Goal: Information Seeking & Learning: Learn about a topic

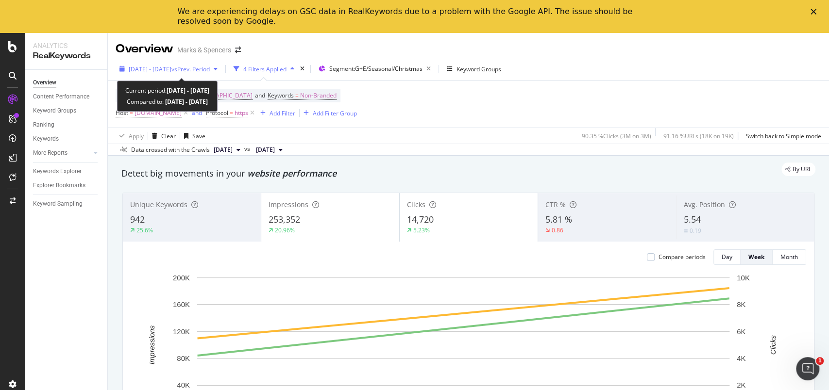
click at [122, 67] on icon "button" at bounding box center [121, 69] width 5 height 6
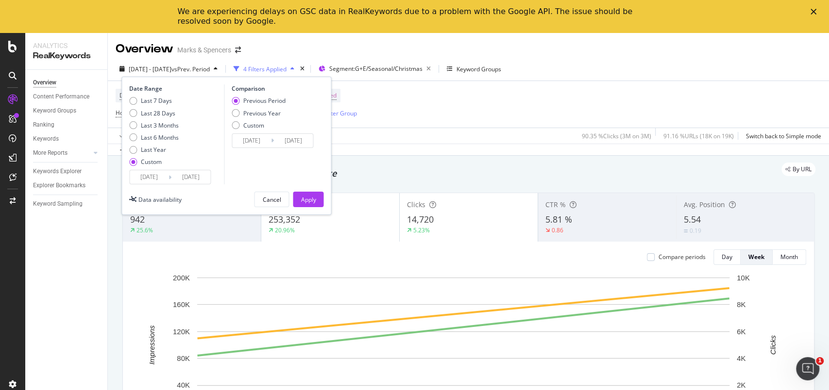
click at [152, 174] on input "2024/10/05" at bounding box center [149, 177] width 39 height 14
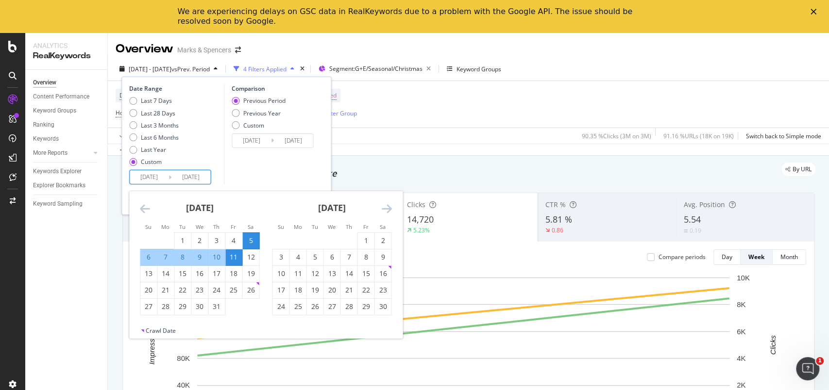
click at [389, 212] on icon "Move forward to switch to the next month." at bounding box center [386, 209] width 10 height 12
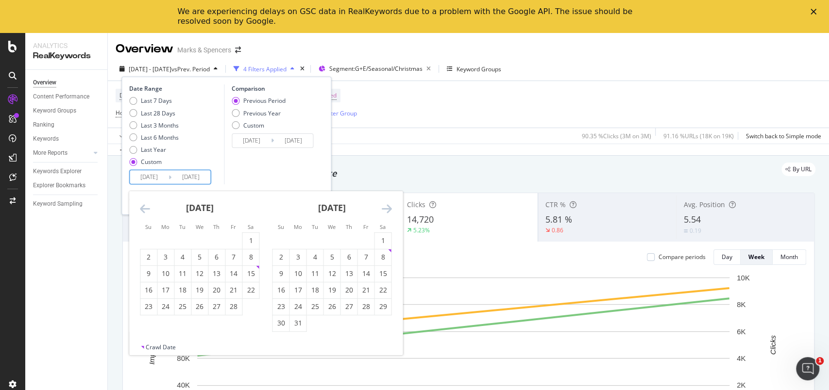
click at [389, 212] on icon "Move forward to switch to the next month." at bounding box center [386, 209] width 10 height 12
click at [154, 105] on div "Last 7 Days Last 28 Days Last 3 Months Last 6 Months Last Year Custom" at bounding box center [154, 133] width 50 height 73
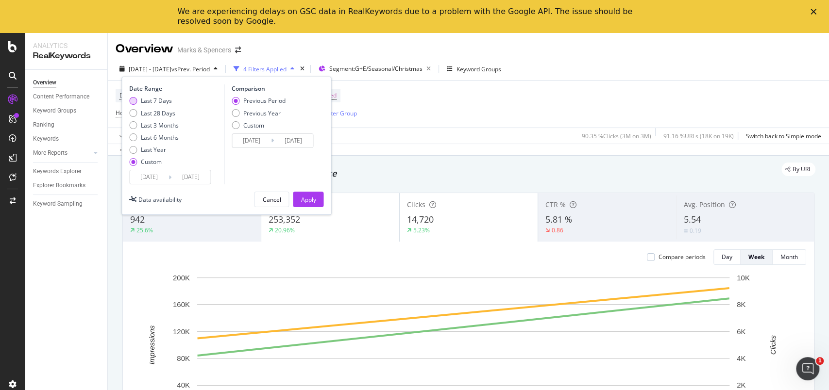
click at [154, 103] on div "Last 7 Days" at bounding box center [156, 101] width 31 height 8
type input "[DATE]"
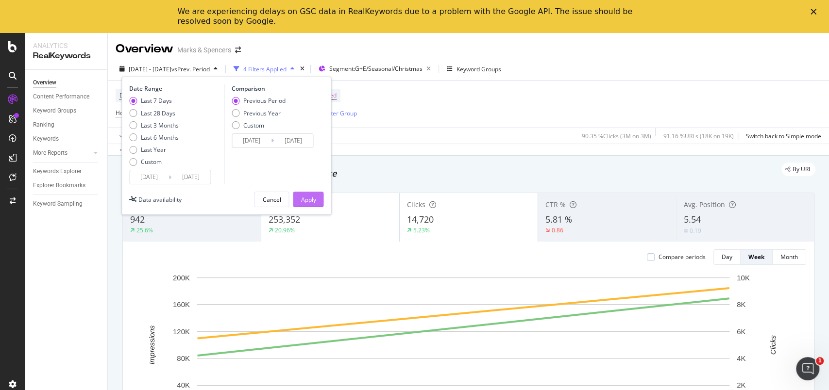
click at [306, 200] on div "Apply" at bounding box center [308, 200] width 15 height 8
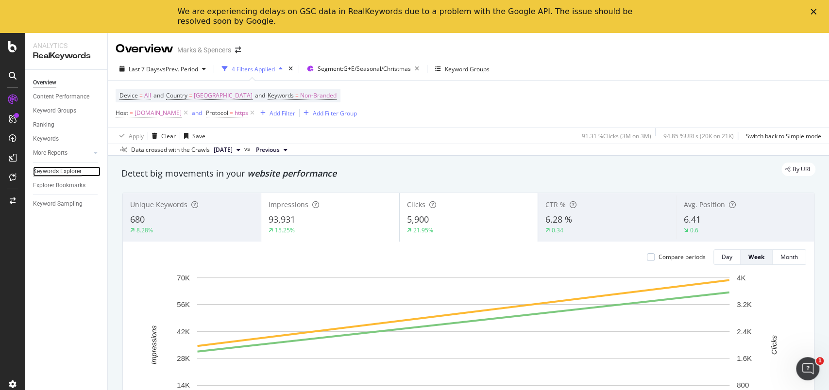
click at [55, 169] on div "Keywords Explorer" at bounding box center [57, 172] width 49 height 10
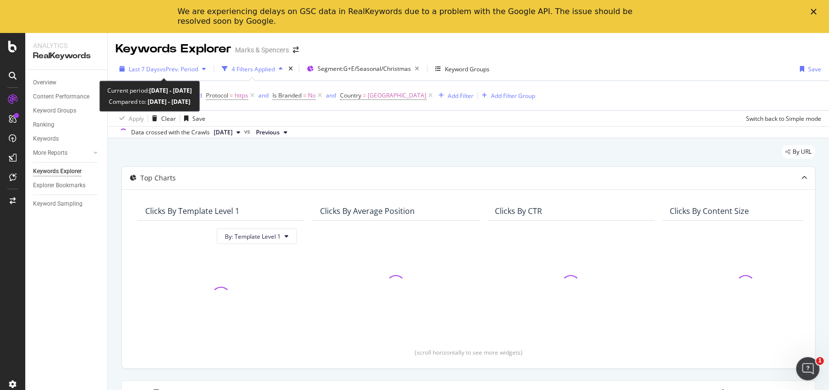
click at [121, 72] on div "Last 7 Days vs Prev. Period" at bounding box center [163, 69] width 94 height 15
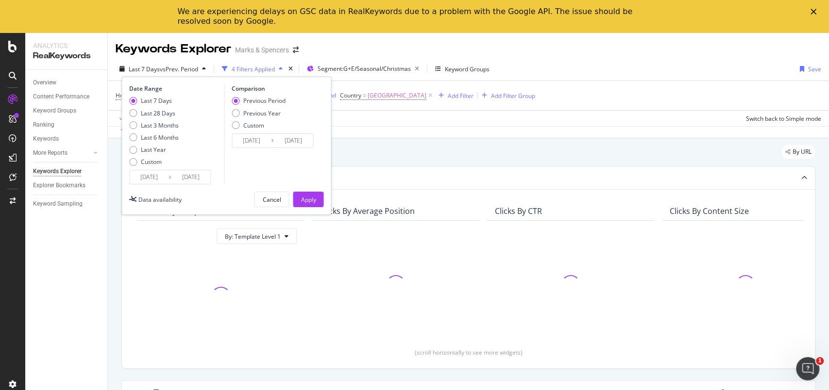
click at [154, 173] on input "[DATE]" at bounding box center [149, 177] width 39 height 14
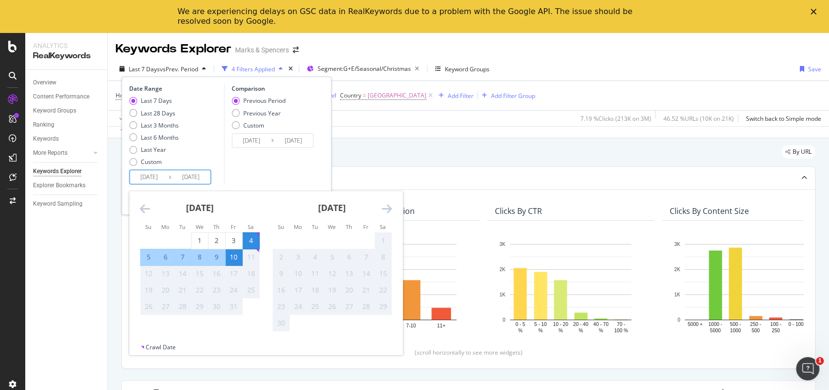
click at [148, 259] on div "5" at bounding box center [148, 258] width 17 height 10
type input "[DATE]"
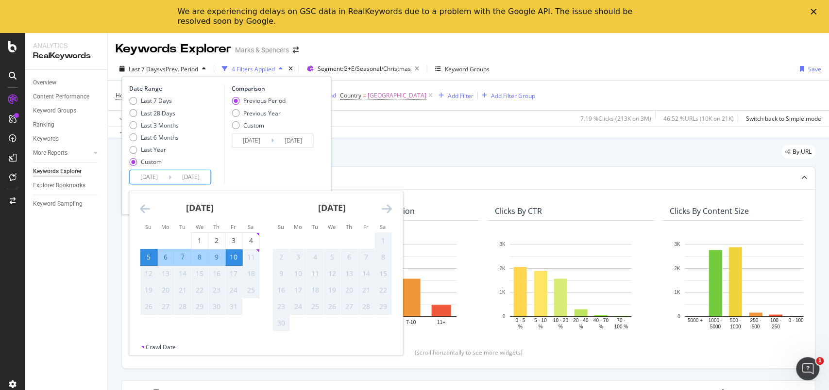
click at [74, 274] on div "Overview Content Performance Keyword Groups Ranking Keywords More Reports Count…" at bounding box center [66, 247] width 82 height 354
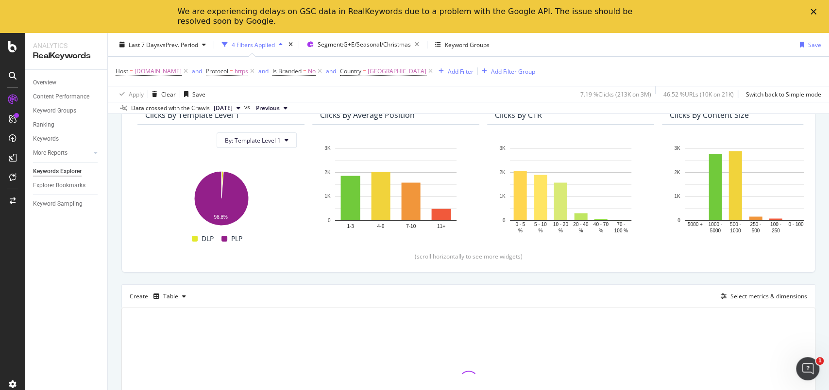
scroll to position [159, 0]
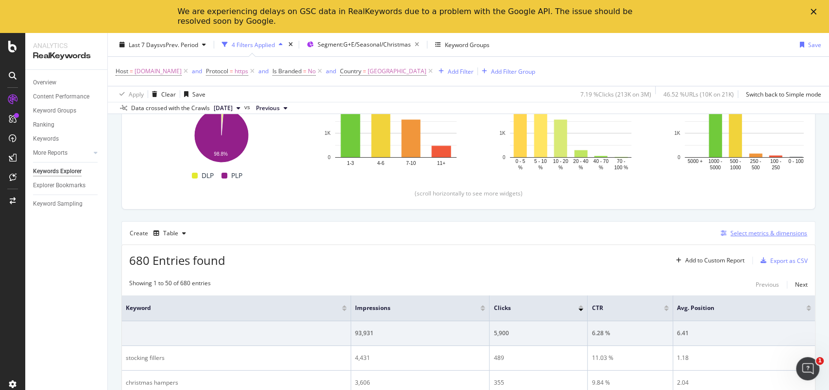
click at [771, 233] on div "Select metrics & dimensions" at bounding box center [768, 233] width 77 height 8
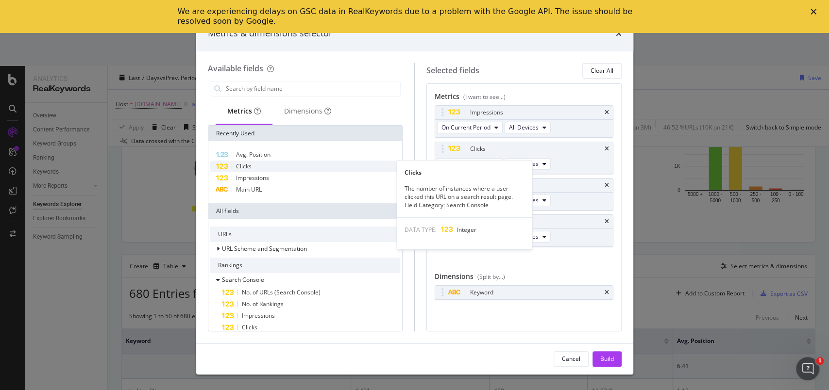
click at [245, 169] on span "Clicks" at bounding box center [244, 166] width 16 height 8
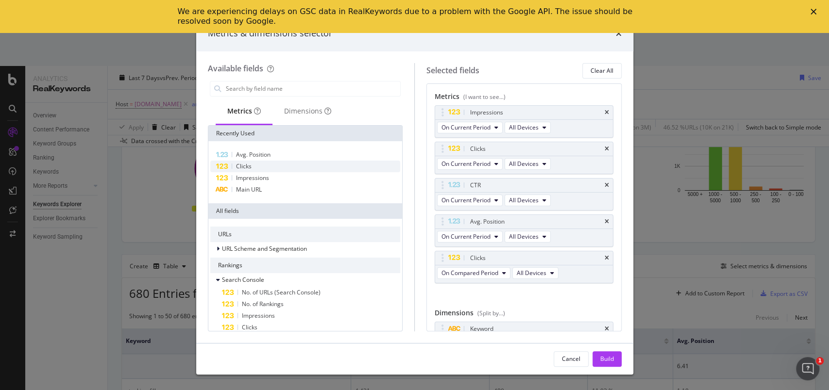
click at [245, 169] on span "Clicks" at bounding box center [244, 166] width 16 height 8
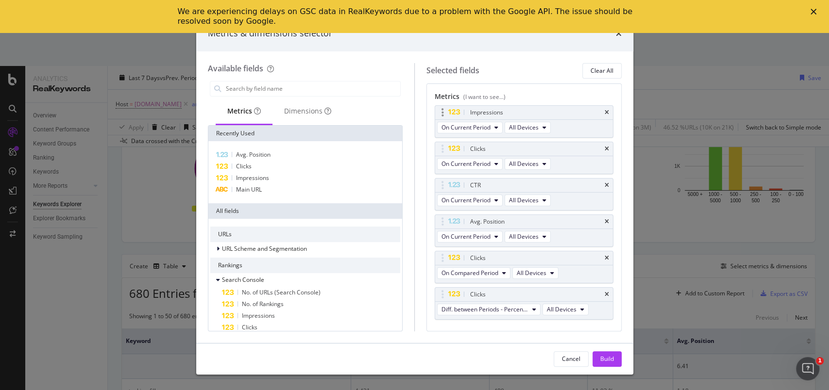
click at [600, 111] on div "Impressions" at bounding box center [524, 113] width 178 height 14
click at [605, 187] on icon "times" at bounding box center [607, 186] width 4 height 6
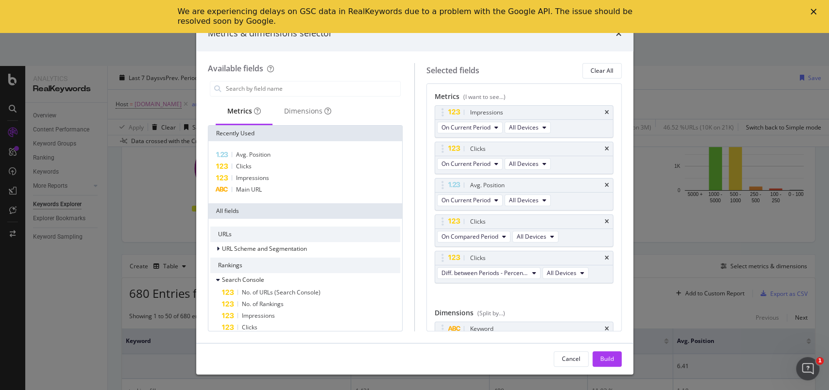
click at [605, 187] on icon "times" at bounding box center [607, 186] width 4 height 6
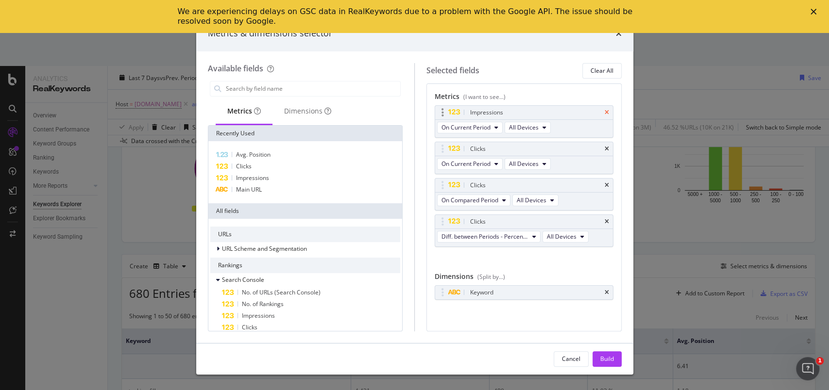
click at [605, 112] on icon "times" at bounding box center [607, 113] width 4 height 6
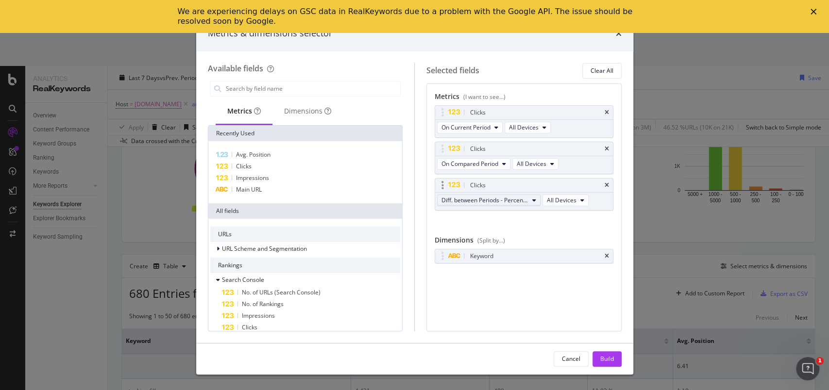
click at [518, 201] on span "Diff. between Periods - Percentage" at bounding box center [484, 200] width 87 height 8
click at [519, 270] on span "Diff. between Periods - Value" at bounding box center [493, 271] width 97 height 9
click at [494, 167] on span "On Compared Period" at bounding box center [469, 164] width 57 height 8
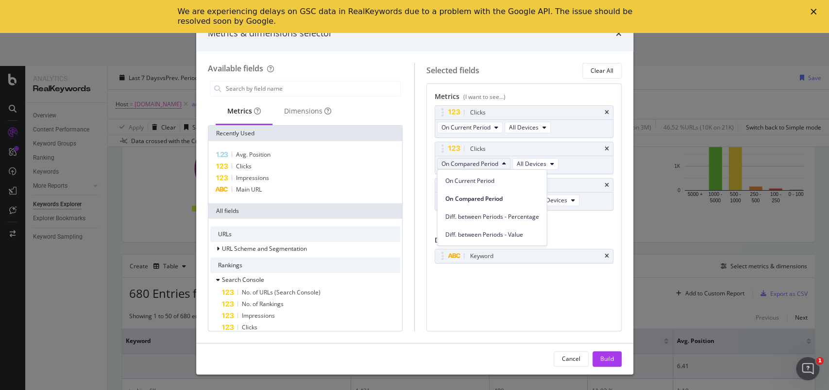
click at [506, 300] on div "Metrics (I want to see...) Clicks On Current Period All Devices Clicks On Compa…" at bounding box center [523, 208] width 195 height 248
click at [607, 354] on div "Build" at bounding box center [607, 359] width 14 height 15
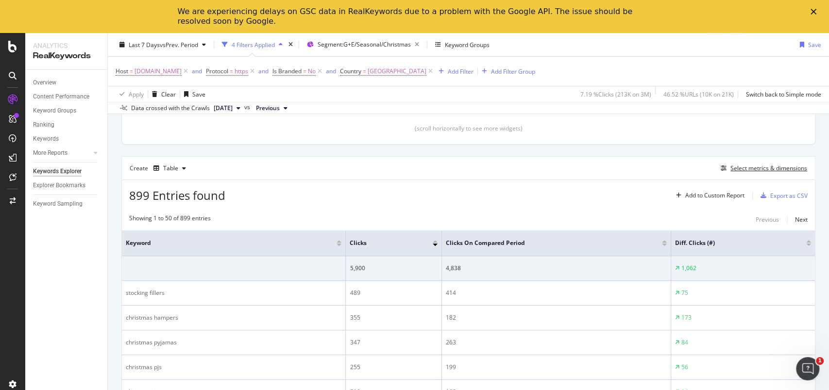
scroll to position [289, 0]
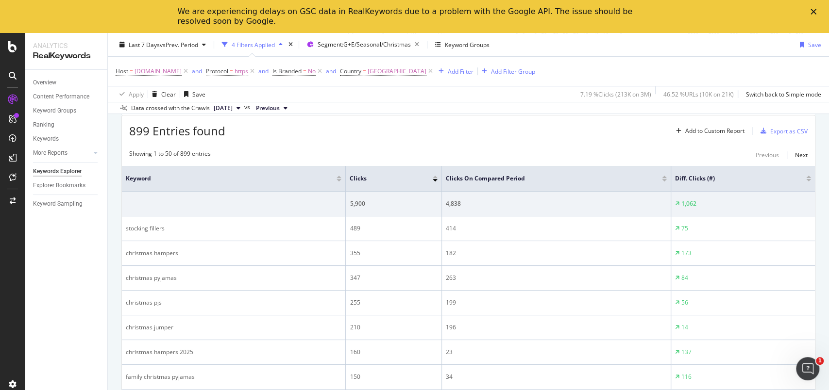
click at [806, 180] on div at bounding box center [808, 180] width 5 height 2
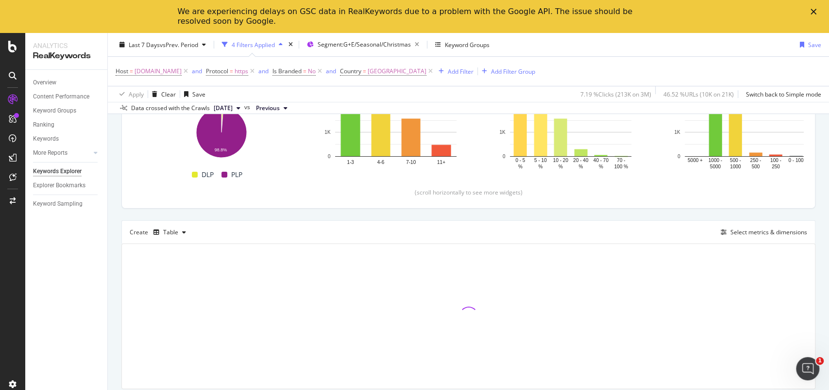
scroll to position [159, 0]
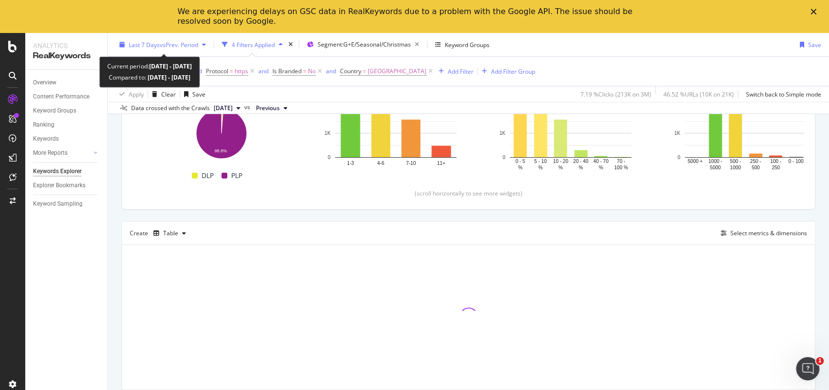
click at [124, 49] on div "Last 7 Days vs Prev. Period" at bounding box center [163, 44] width 94 height 15
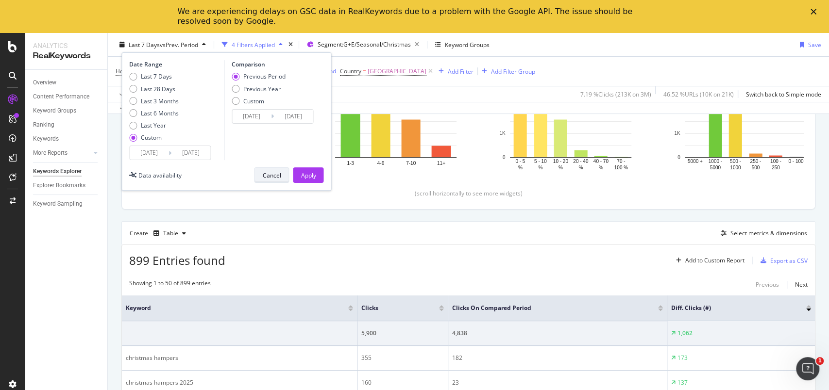
click at [266, 181] on div "Cancel" at bounding box center [271, 176] width 18 height 14
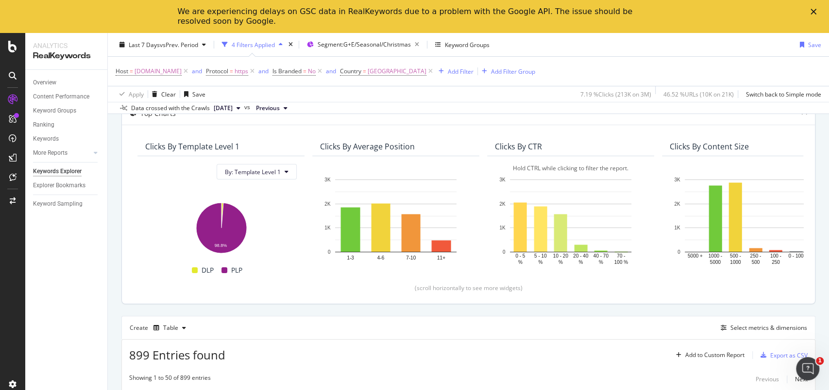
scroll to position [194, 0]
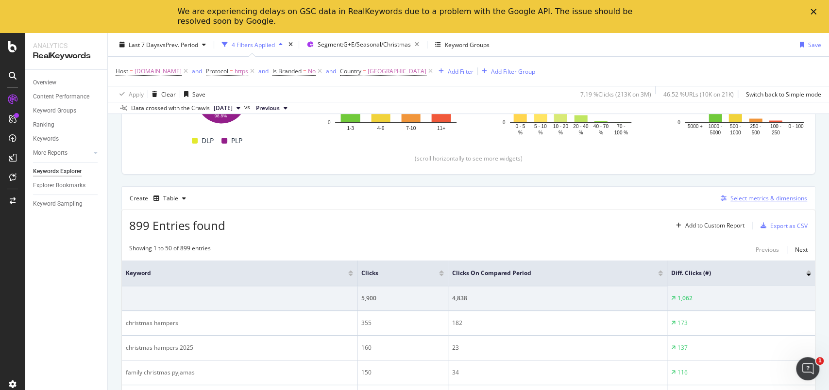
click at [762, 201] on div "Select metrics & dimensions" at bounding box center [768, 198] width 77 height 8
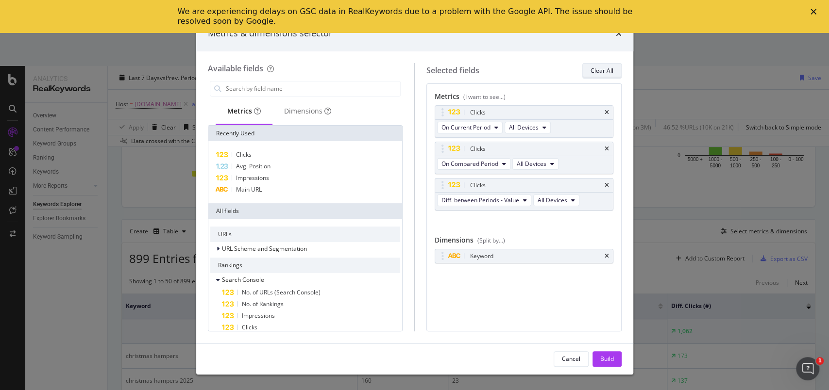
click at [606, 71] on div "Clear All" at bounding box center [602, 71] width 23 height 8
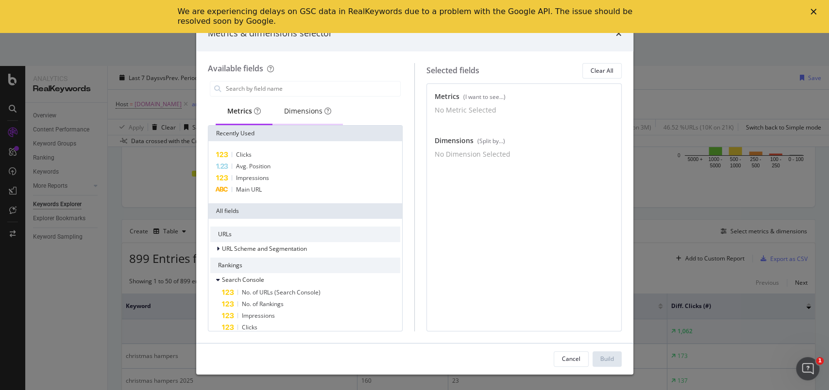
click at [292, 116] on div "Dimensions" at bounding box center [307, 112] width 70 height 27
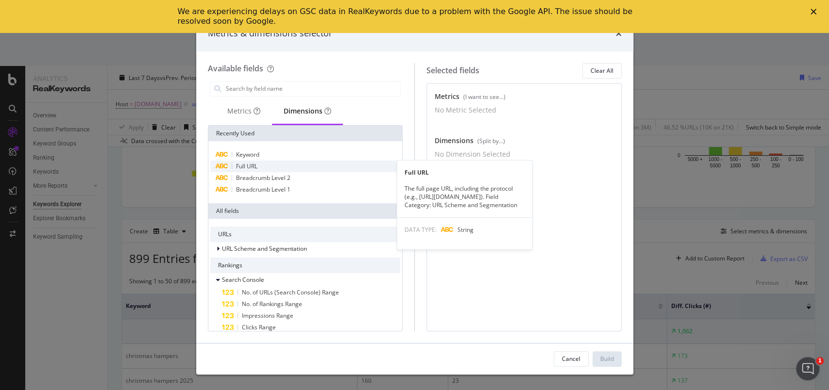
click at [255, 168] on span "Full URL" at bounding box center [246, 166] width 21 height 8
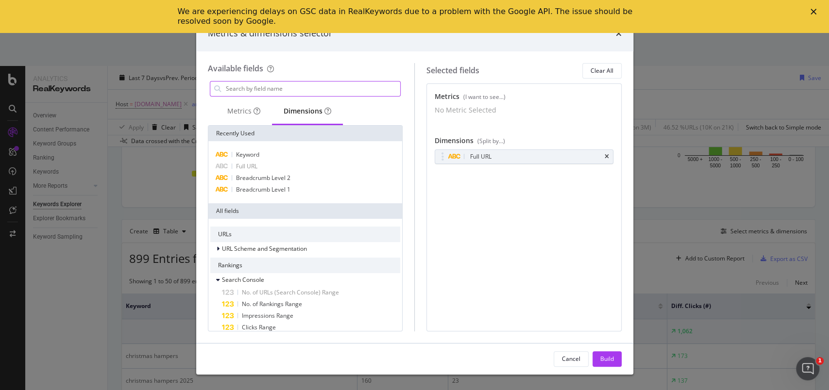
click at [314, 92] on input "modal" at bounding box center [313, 89] width 176 height 15
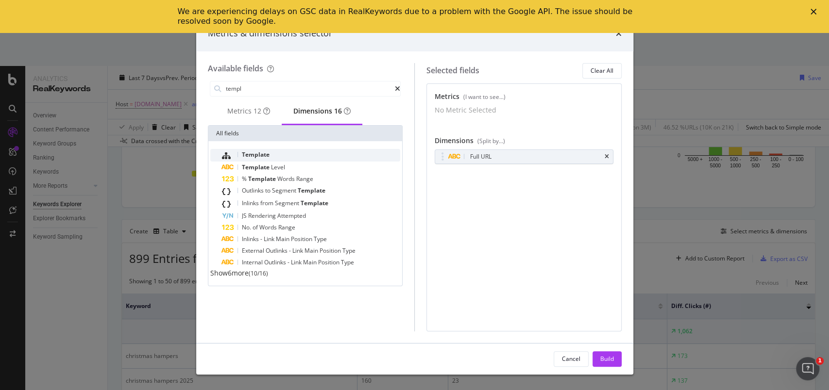
click at [291, 162] on div "Template" at bounding box center [311, 155] width 179 height 13
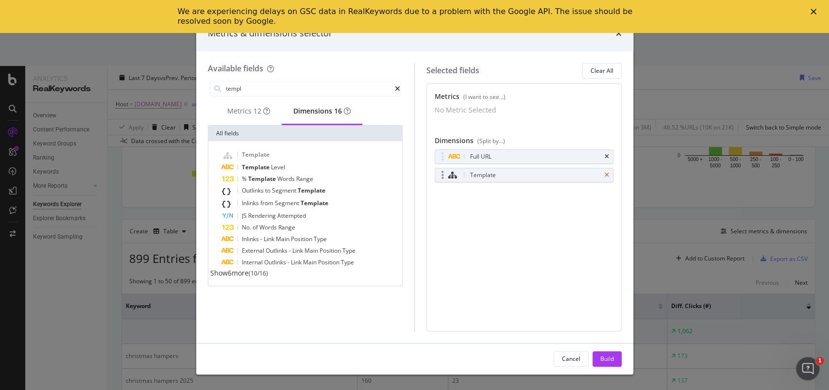
click at [607, 178] on icon "times" at bounding box center [607, 175] width 4 height 6
click at [288, 89] on input "templ" at bounding box center [310, 89] width 170 height 15
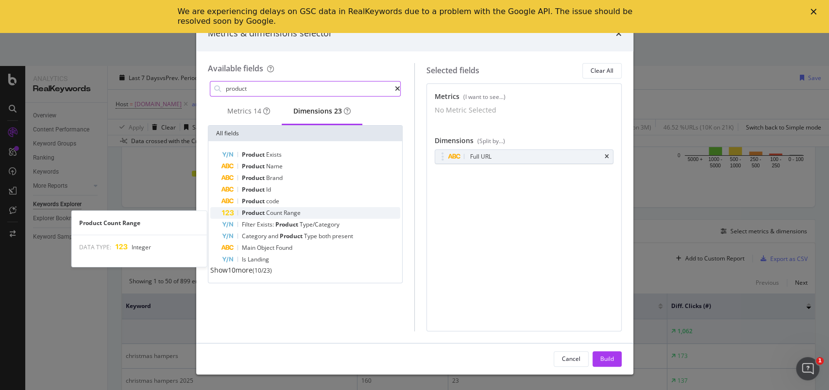
type input "product"
click at [303, 216] on div "Product Count Range" at bounding box center [311, 213] width 179 height 12
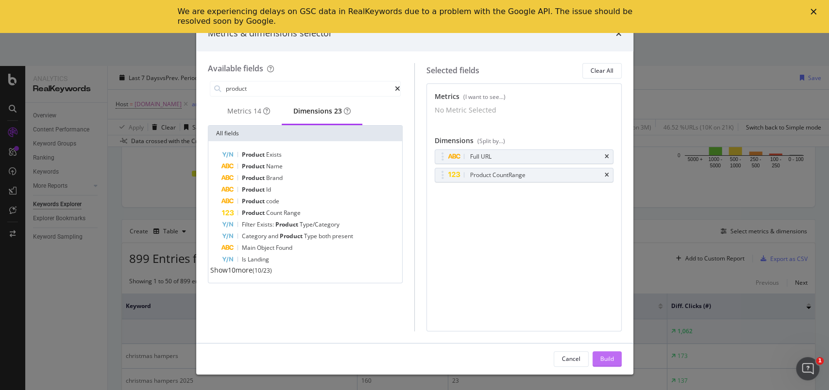
click at [603, 353] on div "Build" at bounding box center [607, 359] width 14 height 15
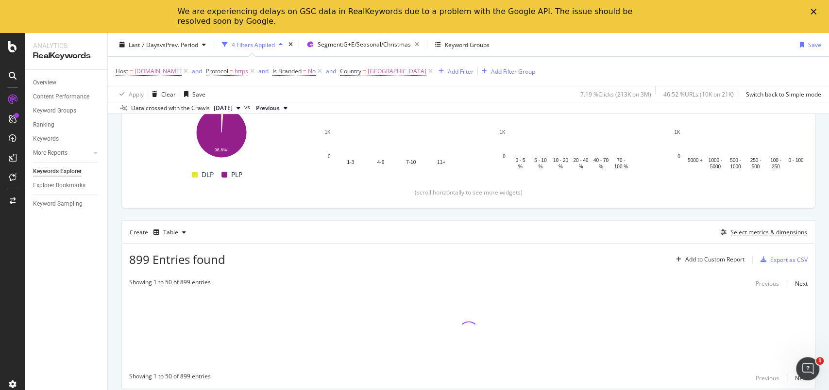
scroll to position [159, 0]
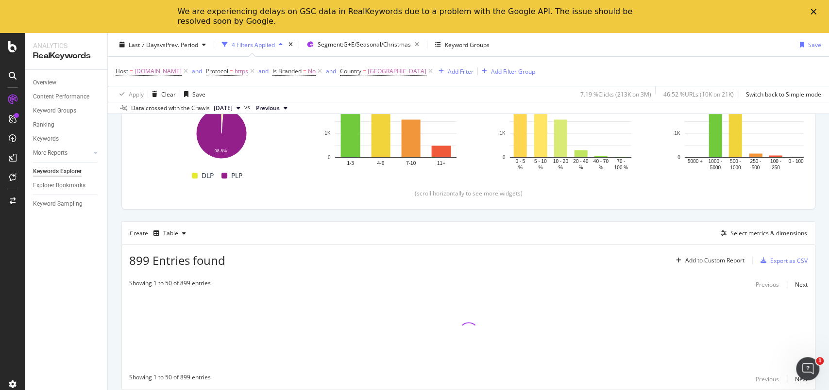
click at [812, 7] on div "We are experiencing delays on GSC data in RealKeywords due to a problem with th…" at bounding box center [414, 16] width 829 height 25
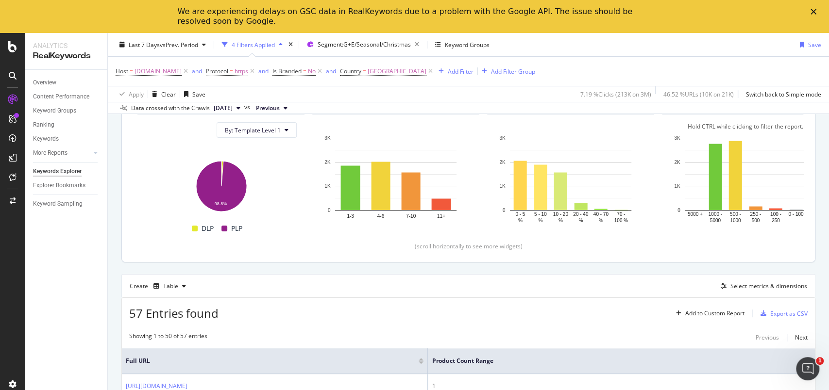
scroll to position [95, 0]
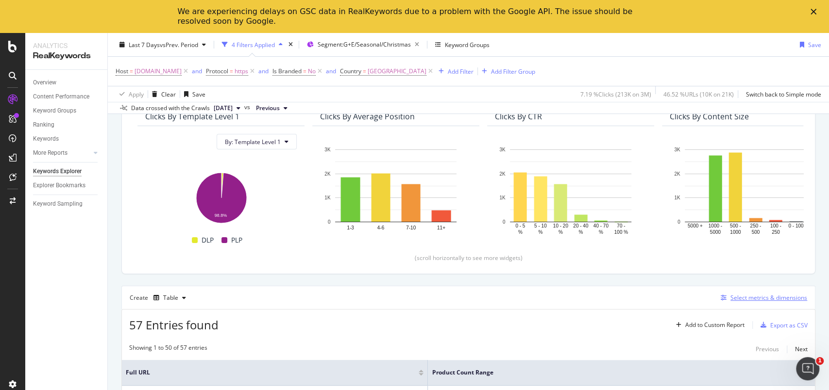
click at [751, 302] on div "Select metrics & dimensions" at bounding box center [762, 298] width 90 height 11
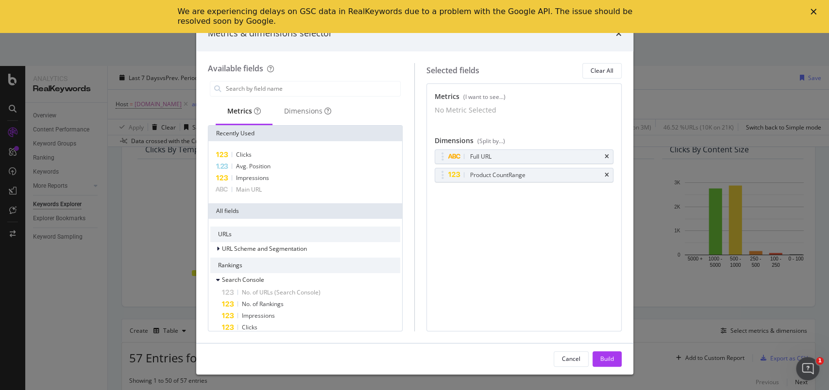
click at [606, 178] on icon "times" at bounding box center [607, 175] width 4 height 6
click at [303, 109] on div "Dimensions" at bounding box center [307, 111] width 47 height 10
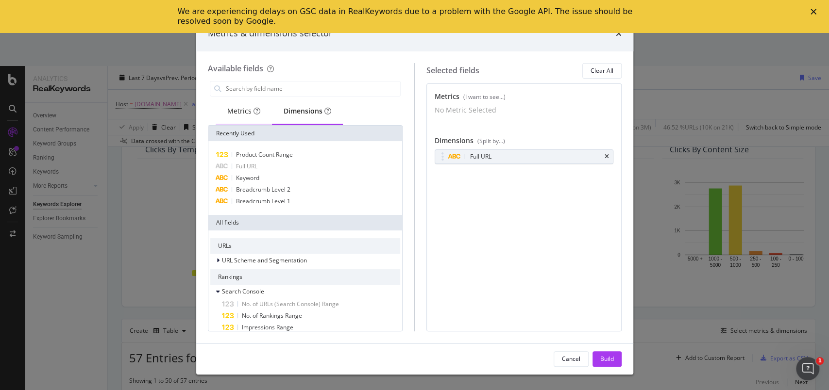
click at [241, 111] on div "Metrics" at bounding box center [243, 111] width 33 height 10
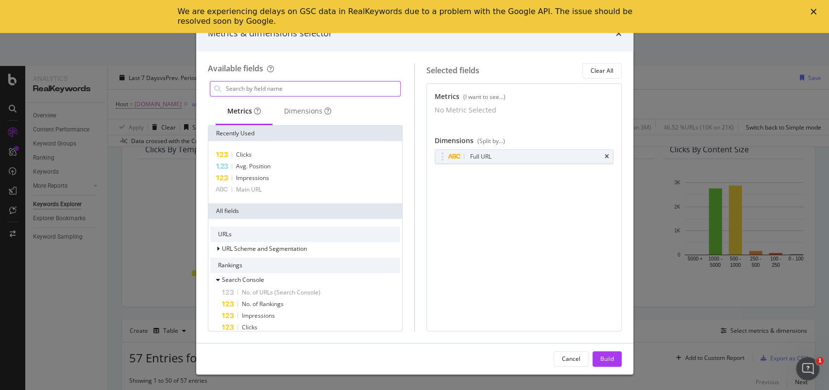
click at [297, 91] on input "modal" at bounding box center [313, 89] width 176 height 15
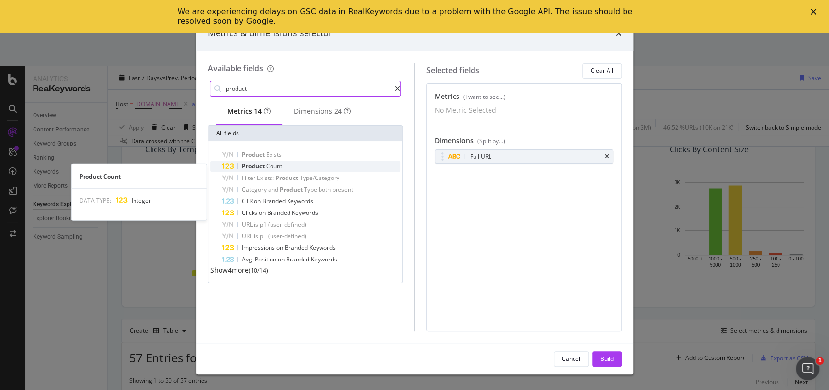
type input "product"
click at [261, 169] on span "Product" at bounding box center [254, 166] width 24 height 8
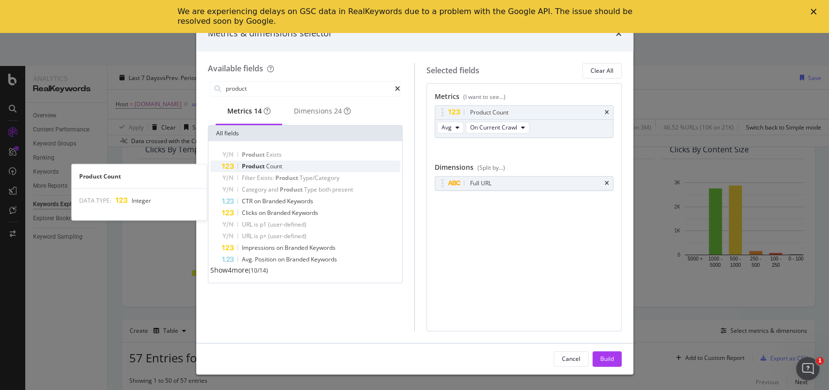
click at [287, 168] on div "Product Count" at bounding box center [311, 167] width 179 height 12
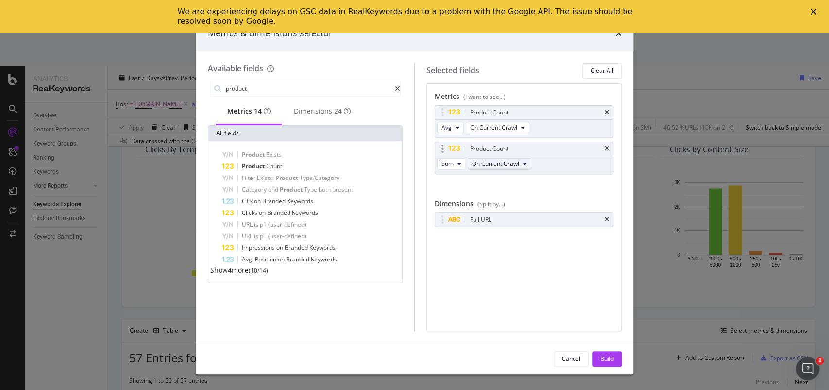
click at [520, 166] on button "On Current Crawl" at bounding box center [500, 164] width 64 height 12
click at [521, 201] on span "On Compared Crawl" at bounding box center [521, 198] width 92 height 9
click at [461, 169] on button "Sum" at bounding box center [451, 164] width 29 height 12
click at [461, 170] on div "Avg Sum" at bounding box center [451, 190] width 29 height 41
click at [460, 165] on icon "modal" at bounding box center [460, 164] width 4 height 6
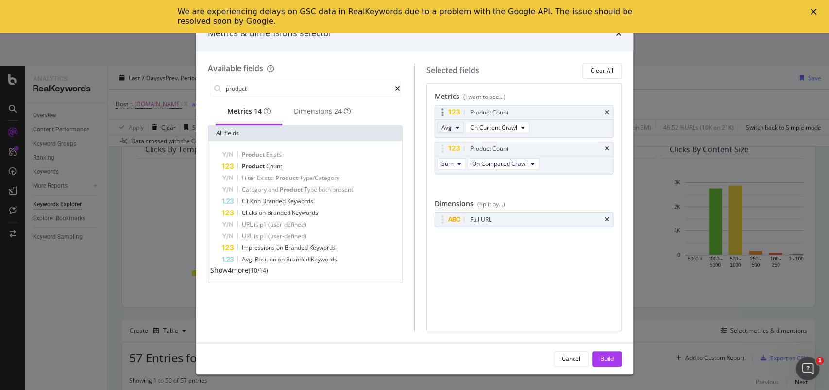
click at [458, 130] on icon "modal" at bounding box center [458, 128] width 4 height 6
click at [457, 159] on span "Sum" at bounding box center [451, 162] width 12 height 9
click at [612, 357] on div "Build" at bounding box center [607, 359] width 14 height 8
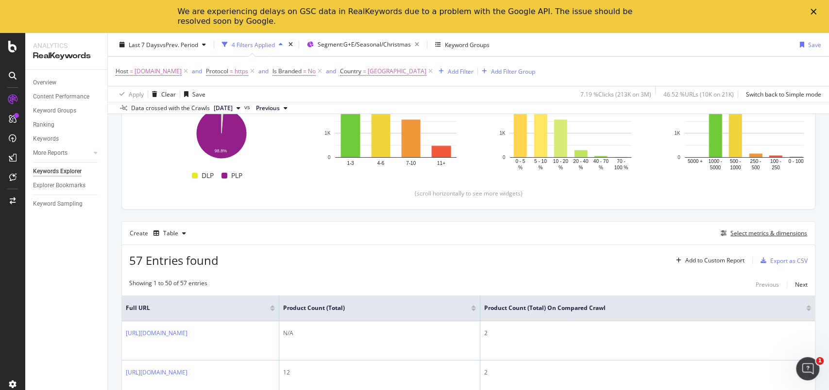
scroll to position [30, 0]
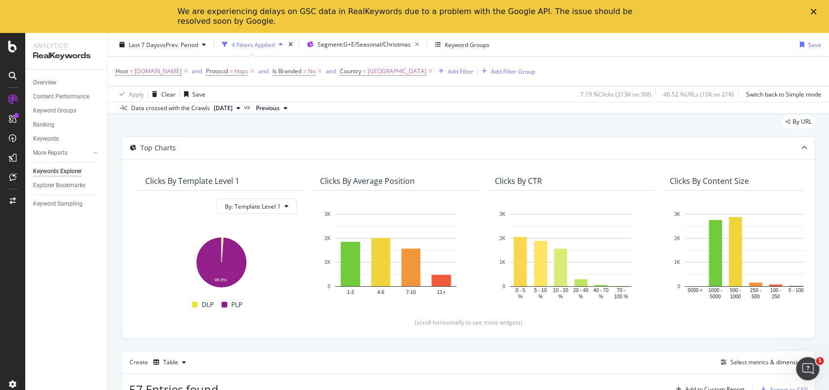
click at [280, 110] on span "Previous" at bounding box center [268, 108] width 24 height 9
click at [323, 175] on div "[DATE] 150K URLs" at bounding box center [314, 177] width 86 height 9
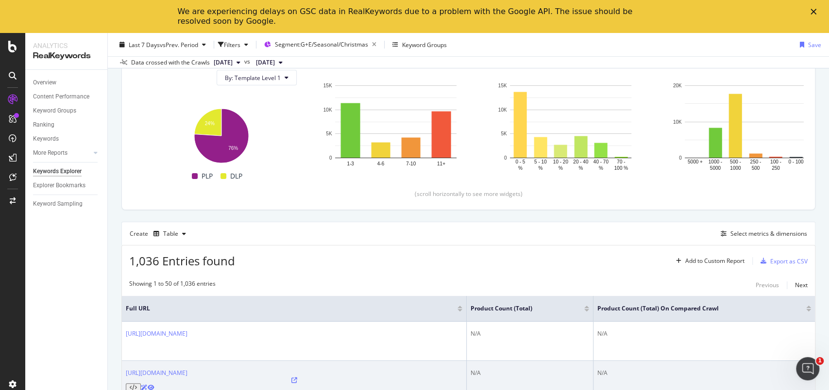
scroll to position [194, 0]
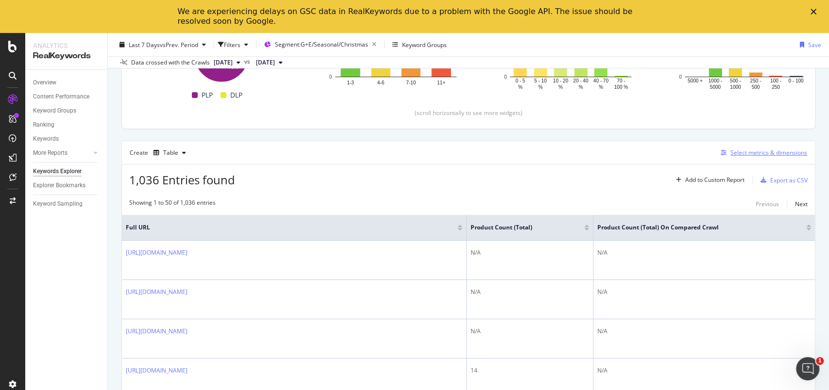
click at [730, 153] on div "Select metrics & dimensions" at bounding box center [768, 153] width 77 height 8
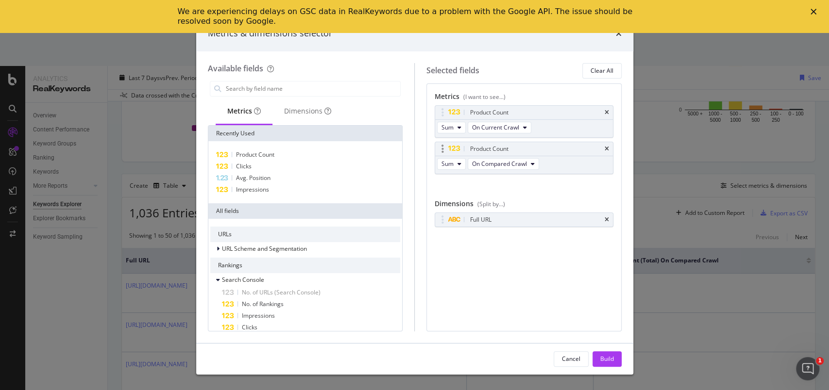
click at [609, 149] on icon "times" at bounding box center [607, 149] width 4 height 6
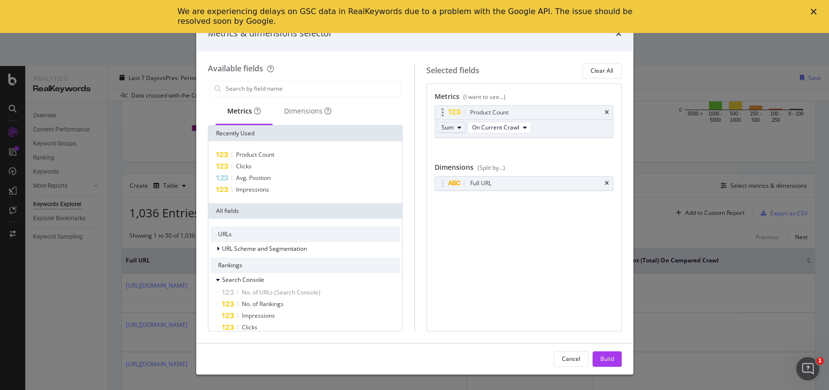
click at [457, 133] on button "Sum" at bounding box center [451, 128] width 29 height 12
click at [456, 146] on span "Avg" at bounding box center [451, 144] width 13 height 9
click at [616, 356] on button "Build" at bounding box center [607, 360] width 29 height 16
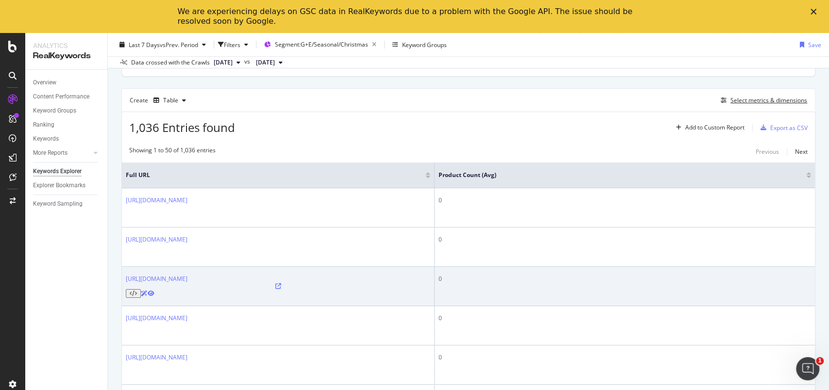
scroll to position [243, 0]
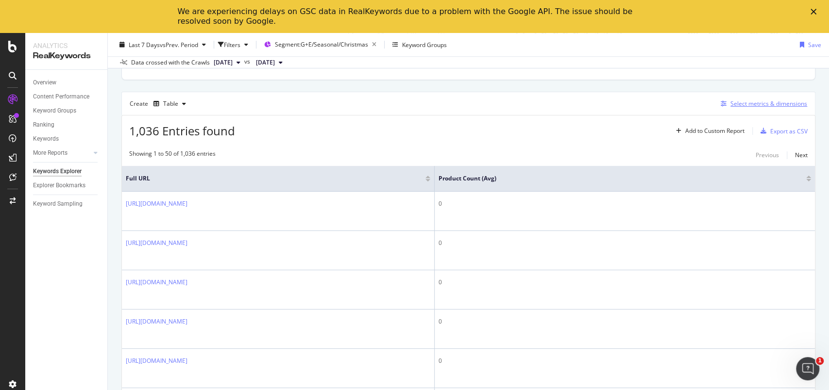
click at [730, 101] on div "Select metrics & dimensions" at bounding box center [768, 104] width 77 height 8
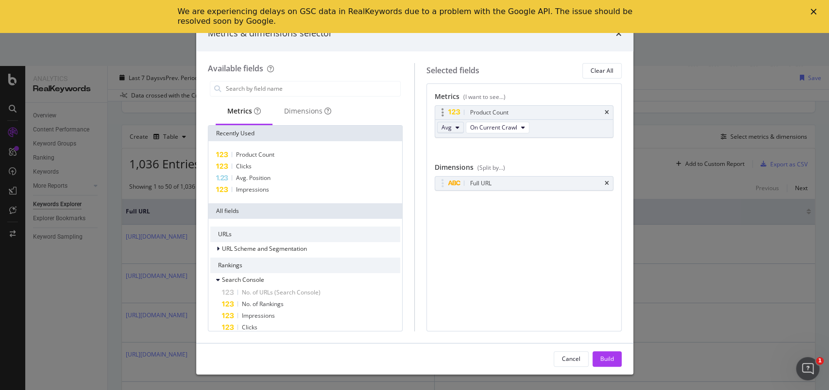
click at [458, 131] on button "Avg" at bounding box center [450, 128] width 27 height 12
click at [455, 160] on span "Sum" at bounding box center [451, 162] width 12 height 9
click at [610, 364] on div "Build" at bounding box center [607, 359] width 14 height 15
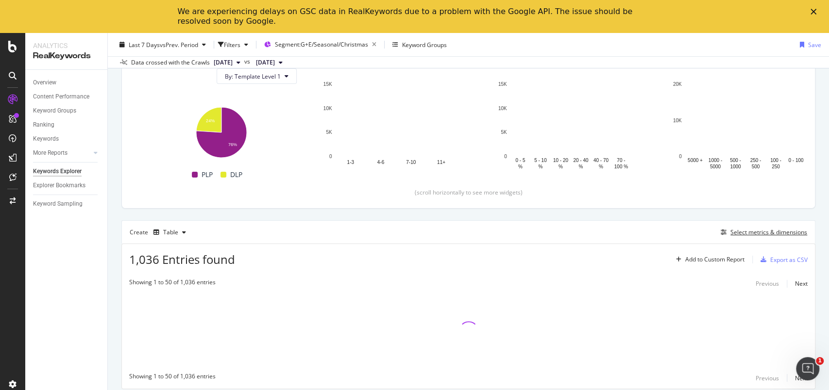
scroll to position [114, 0]
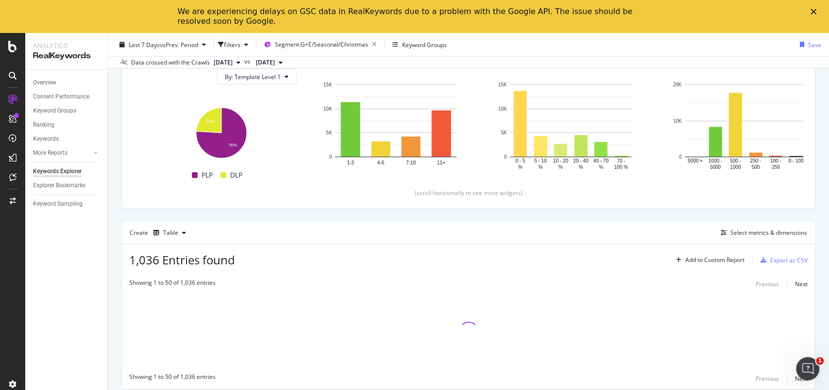
click at [233, 58] on span "[DATE]" at bounding box center [223, 62] width 19 height 9
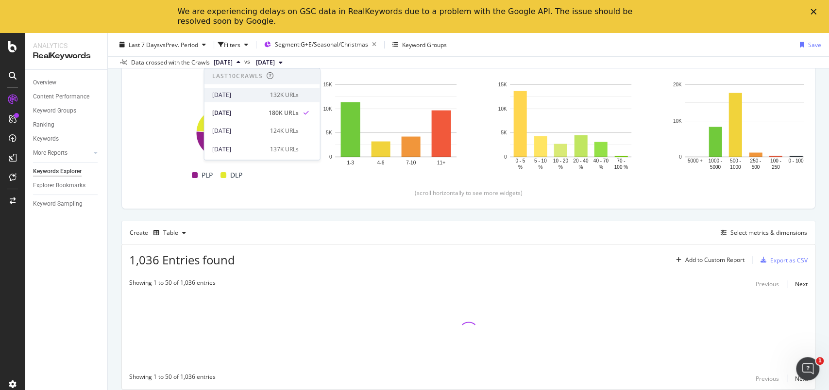
click at [230, 97] on div "[DATE]" at bounding box center [238, 95] width 52 height 9
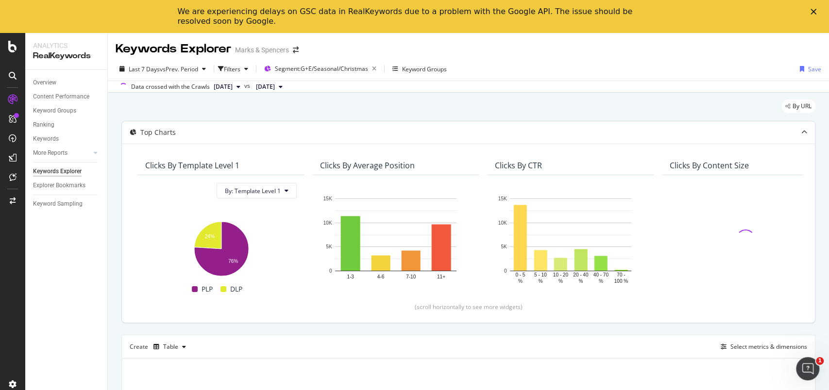
scroll to position [114, 0]
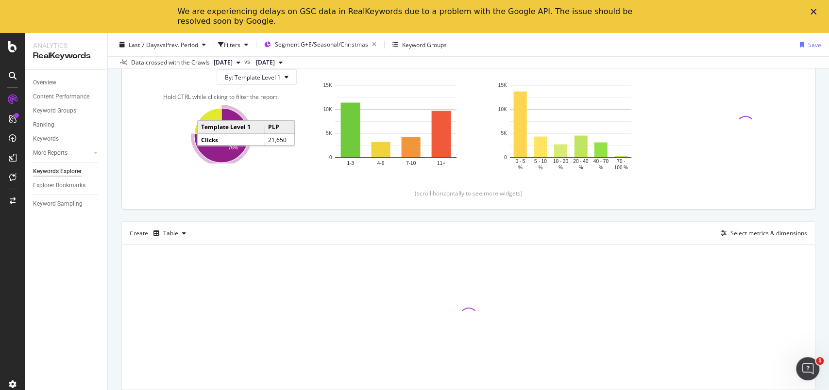
click at [210, 152] on icon "A chart." at bounding box center [221, 135] width 54 height 54
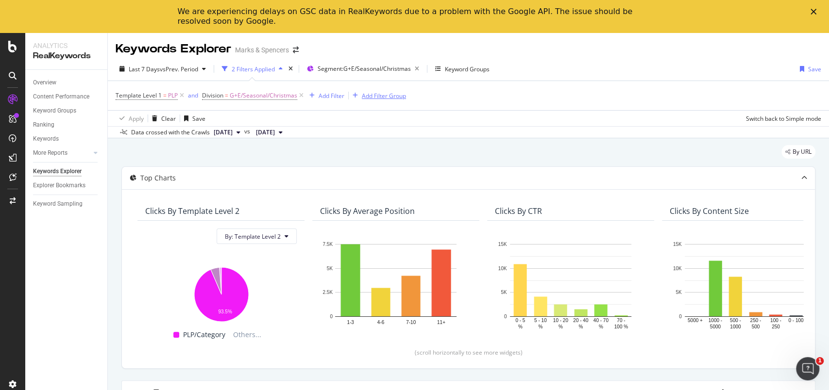
click at [373, 97] on div "Add Filter Group" at bounding box center [384, 96] width 44 height 8
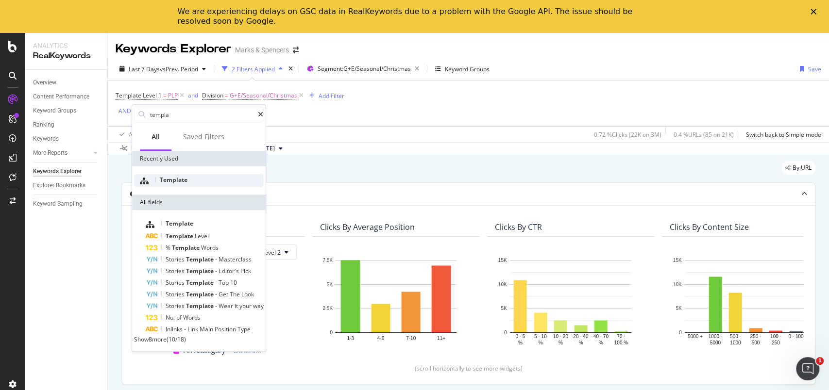
type input "templa"
click at [187, 177] on span "Template" at bounding box center [174, 180] width 28 height 8
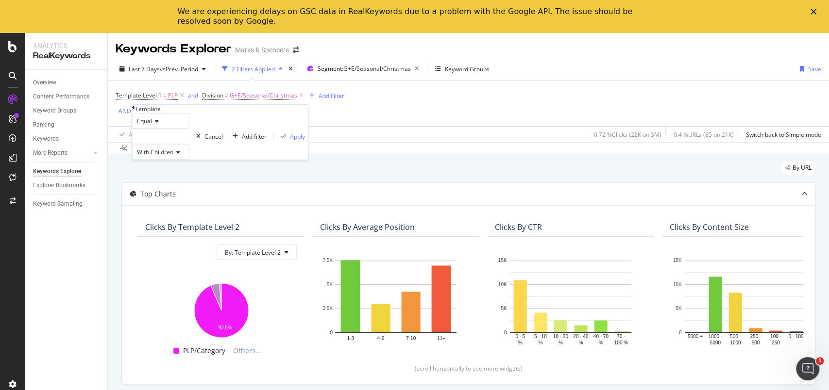
click at [152, 125] on span "Equal" at bounding box center [144, 121] width 15 height 8
click at [161, 148] on span "Not Equal" at bounding box center [148, 144] width 26 height 8
click at [171, 144] on div at bounding box center [160, 137] width 57 height 16
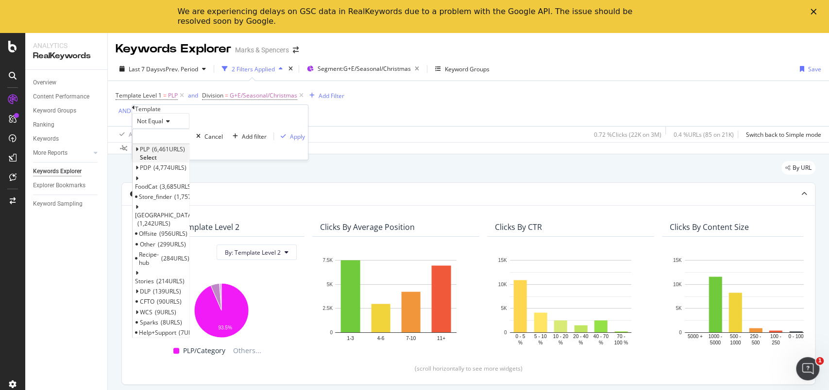
click at [138, 153] on icon at bounding box center [136, 150] width 3 height 6
click at [164, 194] on div "Pagination 199 URLS" at bounding box center [161, 189] width 56 height 10
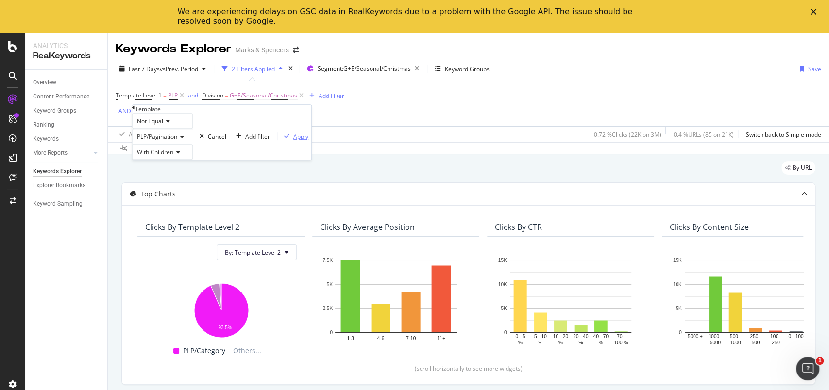
click at [293, 141] on div "Apply" at bounding box center [300, 137] width 15 height 8
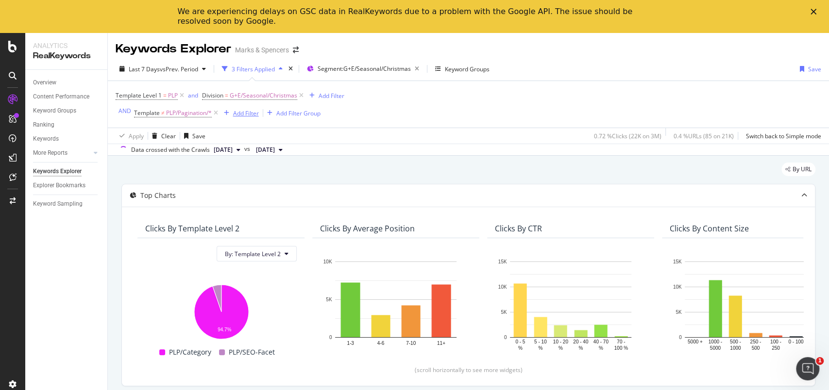
click at [237, 115] on div "Add Filter" at bounding box center [246, 113] width 26 height 8
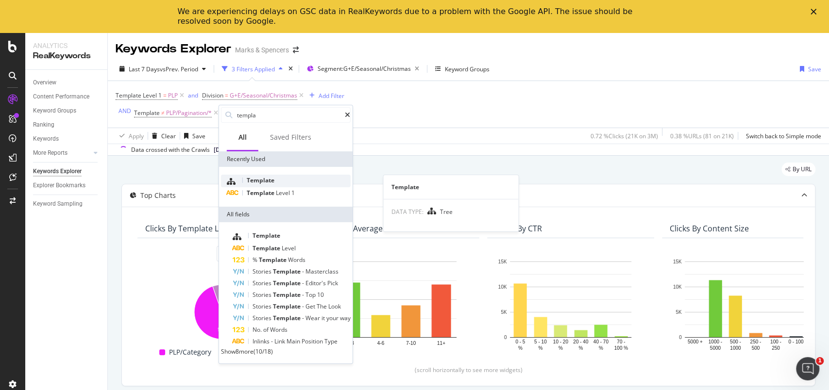
click at [255, 175] on div "Template" at bounding box center [286, 181] width 130 height 13
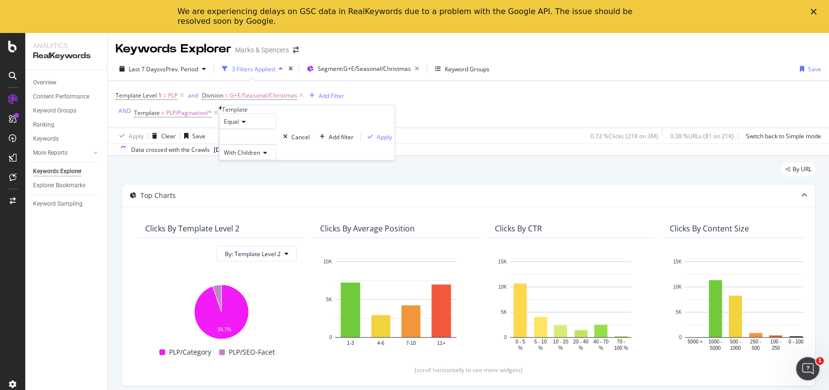
click at [241, 145] on div at bounding box center [247, 137] width 57 height 16
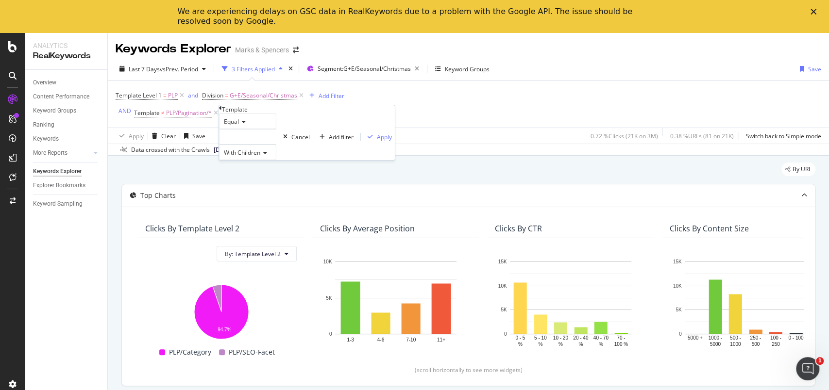
click at [236, 126] on span "Equal" at bounding box center [231, 122] width 15 height 8
click at [234, 126] on span "Equal" at bounding box center [231, 122] width 15 height 8
click at [239, 149] on span "Not Equal" at bounding box center [235, 144] width 26 height 8
click at [241, 145] on div at bounding box center [247, 137] width 57 height 16
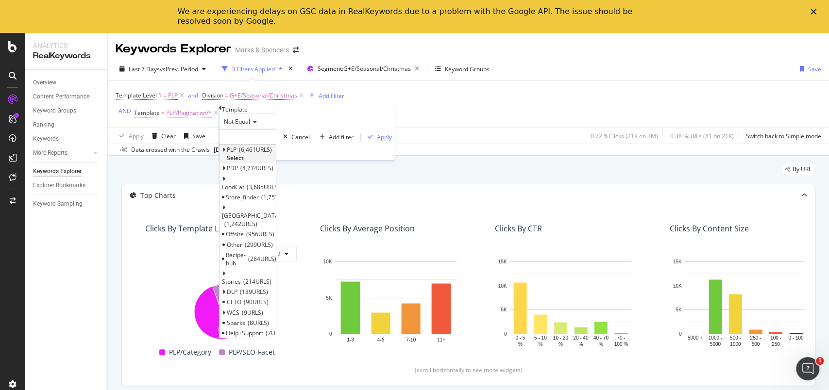
click at [225, 153] on icon at bounding box center [223, 150] width 3 height 6
click at [247, 204] on span "Filters" at bounding box center [239, 199] width 17 height 8
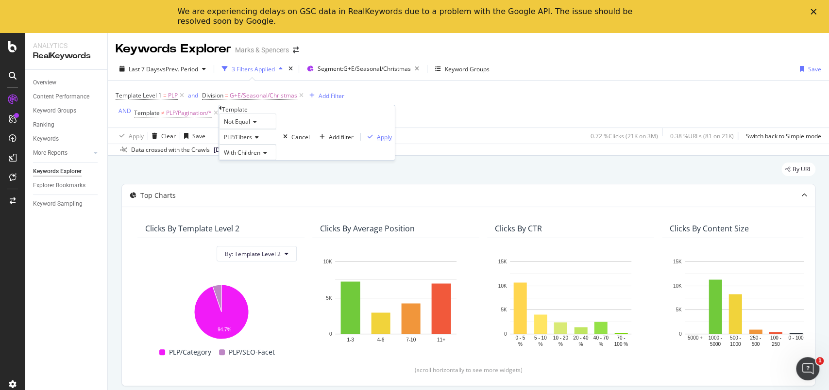
click at [377, 141] on div "Apply" at bounding box center [384, 137] width 15 height 8
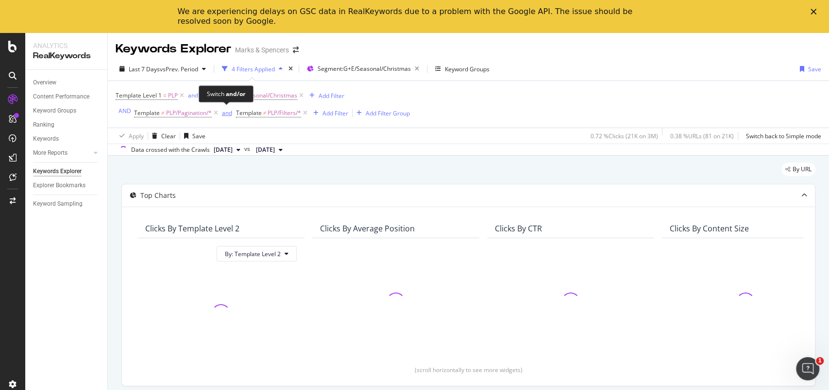
click at [228, 116] on div "and" at bounding box center [227, 113] width 10 height 8
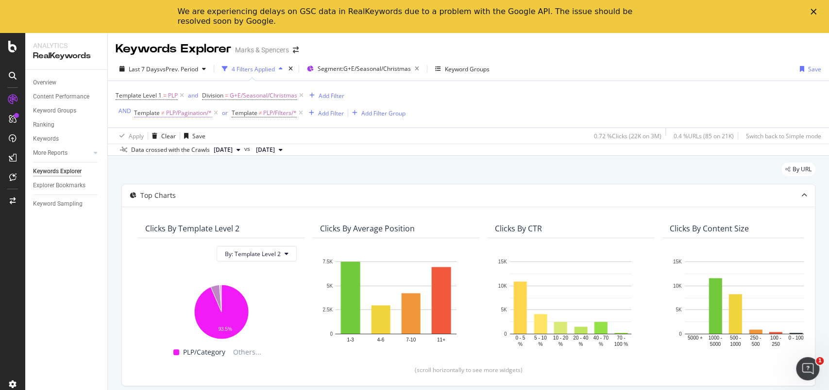
click at [189, 115] on span "PLP/Pagination/*" at bounding box center [189, 113] width 46 height 14
click at [153, 124] on span "Not Equal" at bounding box center [150, 120] width 26 height 8
click at [150, 137] on span "Equal" at bounding box center [142, 133] width 15 height 8
click at [172, 140] on span "PLP/Pagination" at bounding box center [157, 136] width 40 height 8
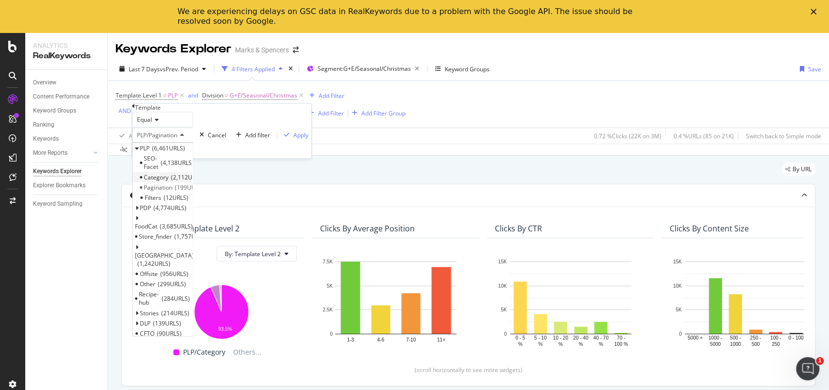
click at [169, 181] on span "Category" at bounding box center [156, 177] width 25 height 8
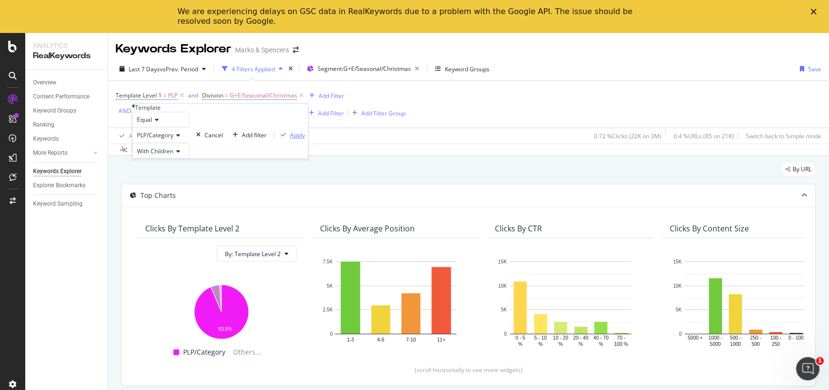
click at [290, 139] on div "Apply" at bounding box center [297, 135] width 15 height 8
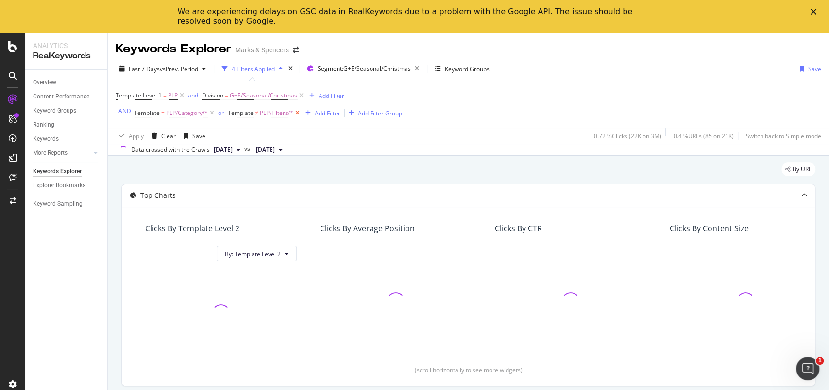
click at [295, 113] on icon at bounding box center [297, 113] width 8 height 10
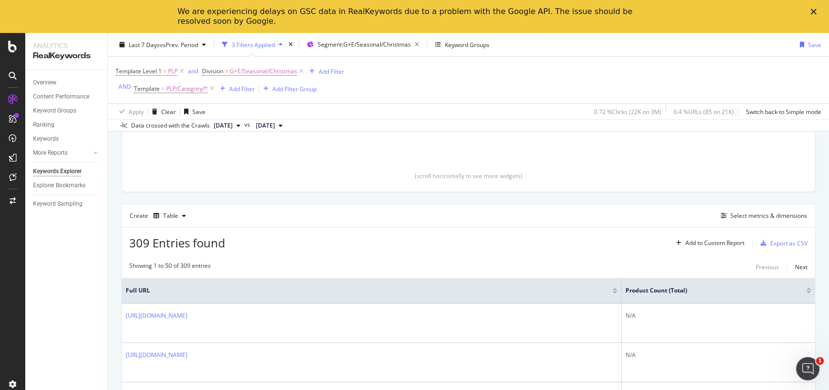
scroll to position [259, 0]
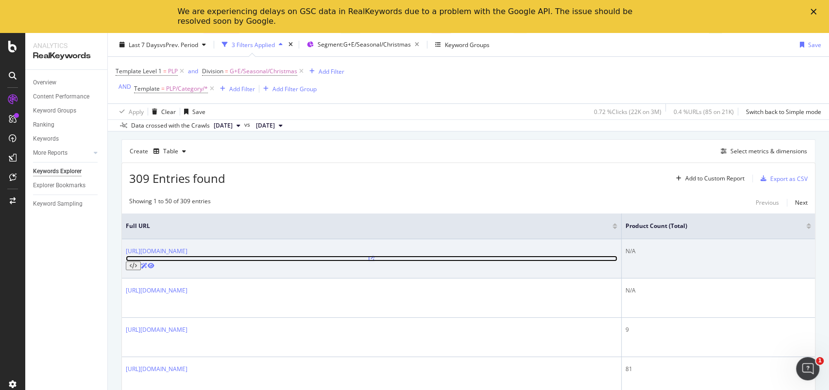
click at [369, 256] on icon at bounding box center [372, 259] width 6 height 6
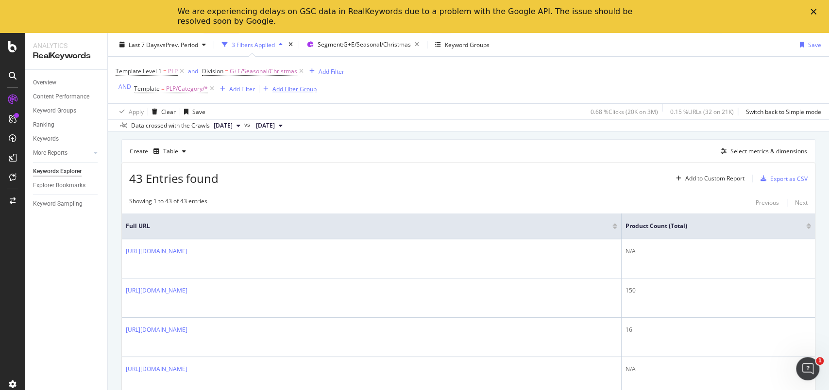
click at [307, 86] on div "Add Filter Group" at bounding box center [294, 89] width 44 height 8
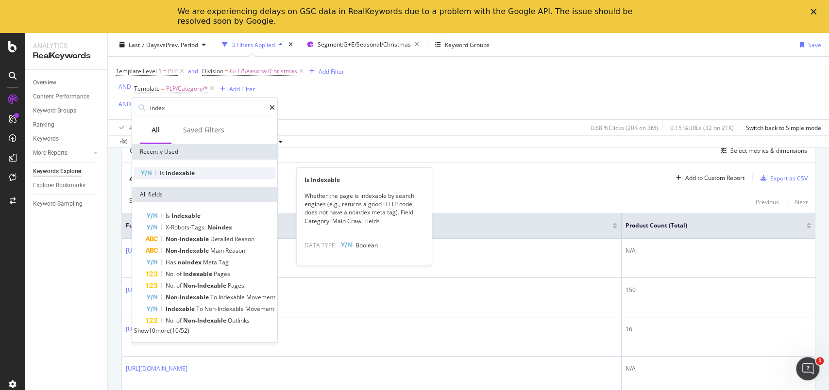
type input "index"
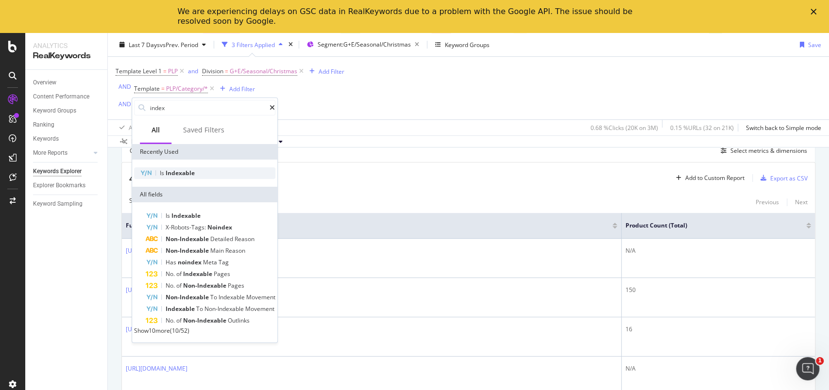
click at [187, 169] on span "Indexable" at bounding box center [180, 173] width 29 height 8
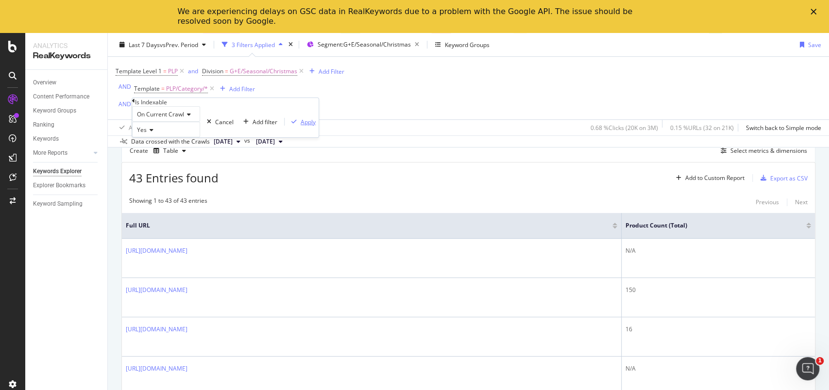
click at [301, 126] on div "Apply" at bounding box center [308, 122] width 15 height 8
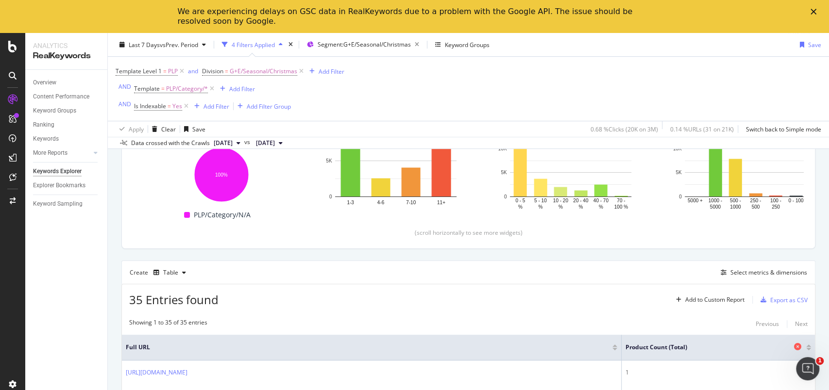
scroll to position [82, 0]
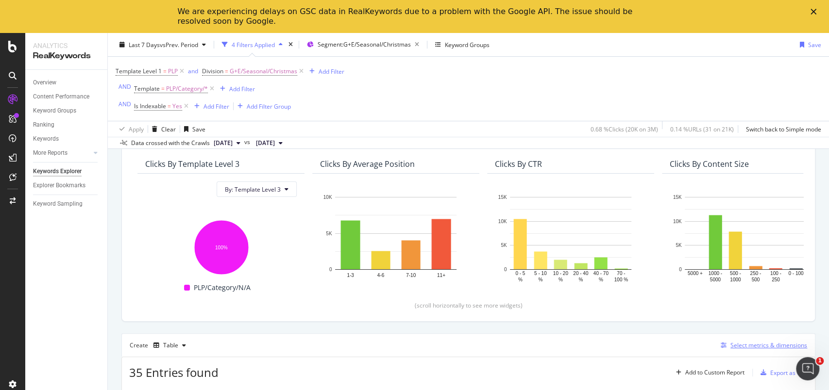
click at [749, 346] on div "Select metrics & dimensions" at bounding box center [768, 345] width 77 height 8
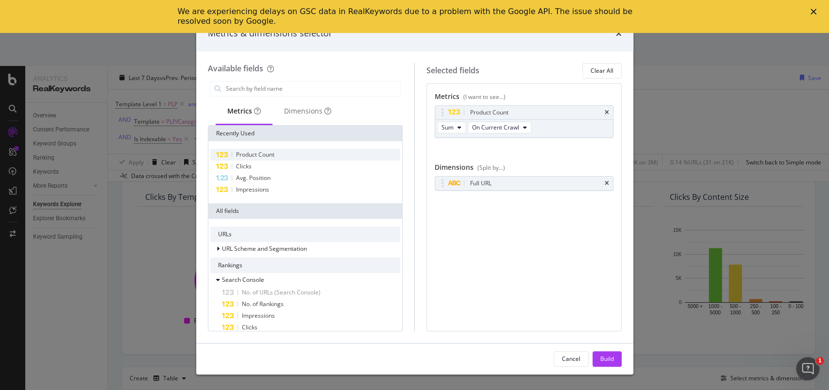
click at [256, 152] on span "Product Count" at bounding box center [255, 155] width 38 height 8
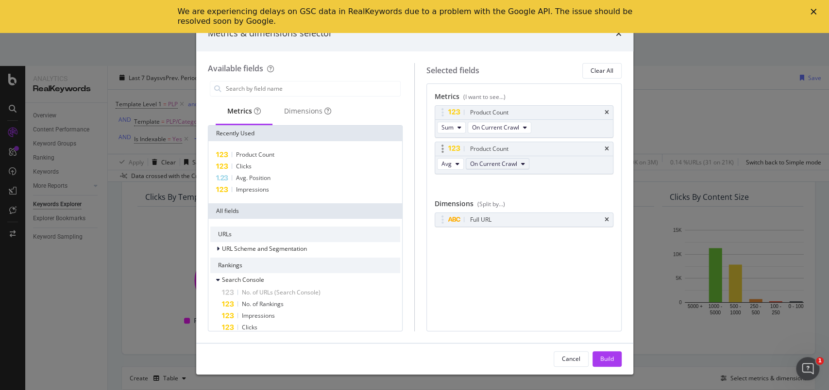
click at [486, 160] on span "On Current Crawl" at bounding box center [493, 164] width 47 height 8
click at [498, 196] on span "On Compared Crawl" at bounding box center [519, 198] width 92 height 9
click at [454, 166] on button "Avg" at bounding box center [450, 164] width 27 height 12
click at [451, 194] on span "Sum" at bounding box center [451, 198] width 12 height 9
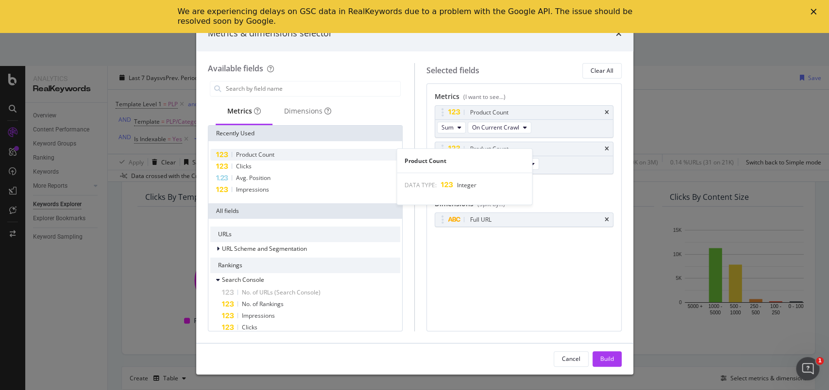
click at [258, 156] on span "Product Count" at bounding box center [255, 155] width 38 height 8
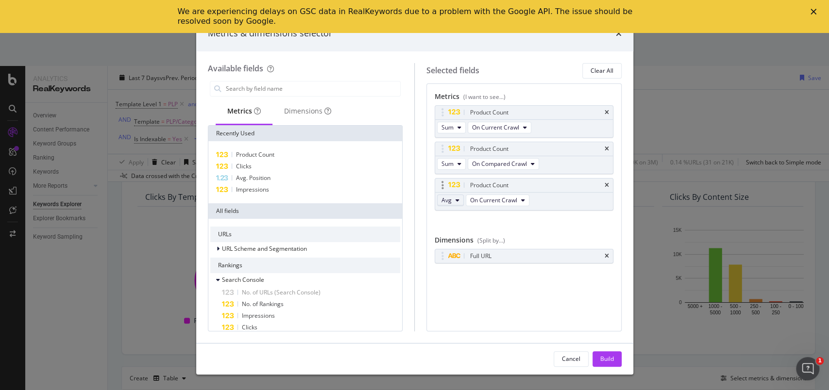
click at [459, 196] on button "Avg" at bounding box center [450, 201] width 27 height 12
click at [457, 236] on span "Sum" at bounding box center [451, 235] width 12 height 9
click at [504, 199] on span "On Compared Crawl" at bounding box center [497, 200] width 55 height 8
click at [509, 264] on div "Diff. between Crawls - Value" at bounding box center [518, 271] width 107 height 14
click at [608, 359] on div "Build" at bounding box center [607, 359] width 14 height 8
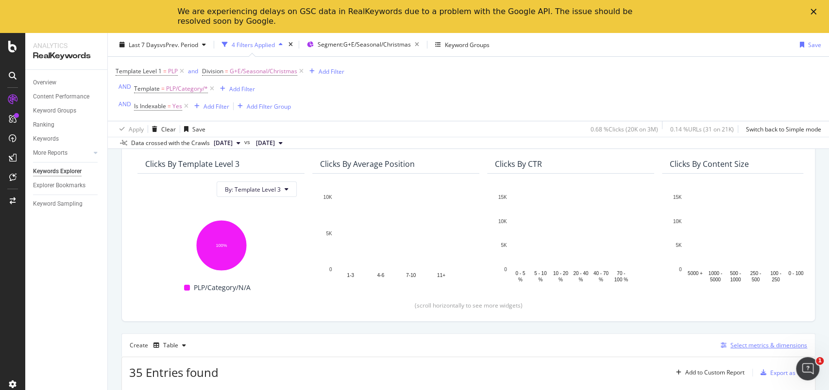
click at [754, 344] on div "Select metrics & dimensions" at bounding box center [768, 345] width 77 height 8
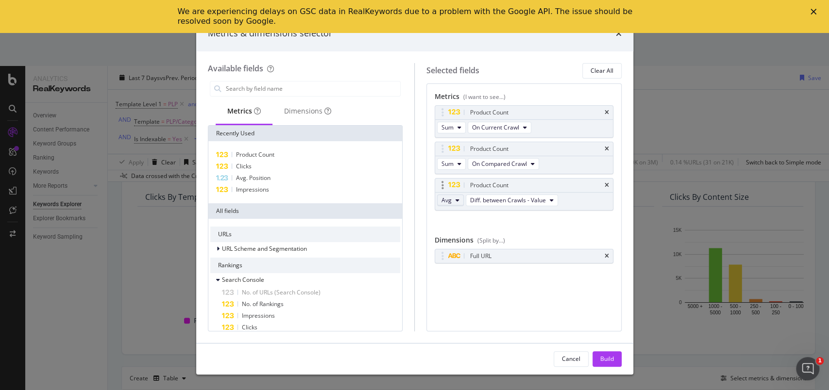
click at [454, 201] on button "Avg" at bounding box center [450, 201] width 27 height 12
click at [454, 235] on span "Sum" at bounding box center [451, 235] width 12 height 9
click at [600, 353] on div "Build" at bounding box center [607, 359] width 14 height 15
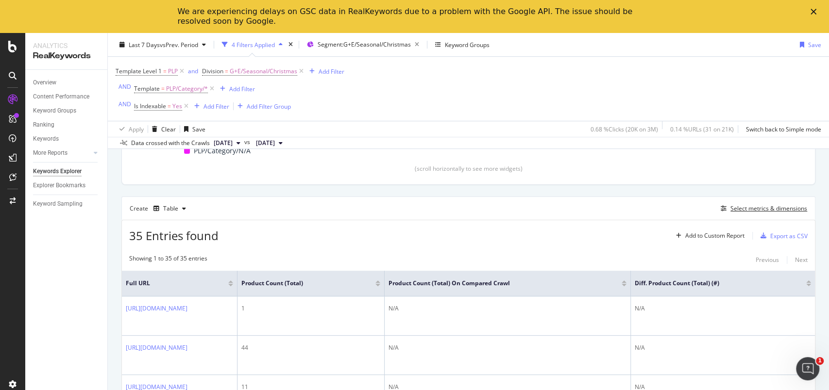
scroll to position [130, 0]
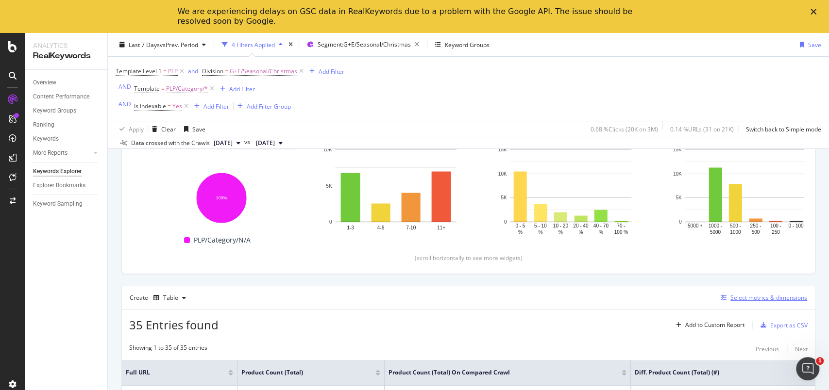
click at [765, 301] on div "Select metrics & dimensions" at bounding box center [768, 298] width 77 height 8
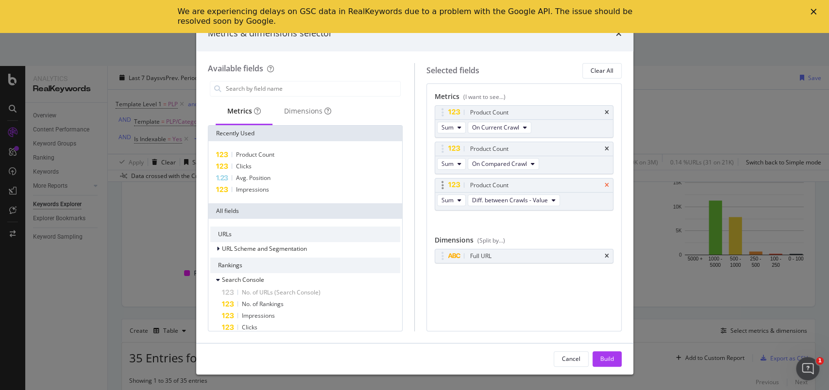
click at [608, 187] on icon "times" at bounding box center [607, 186] width 4 height 6
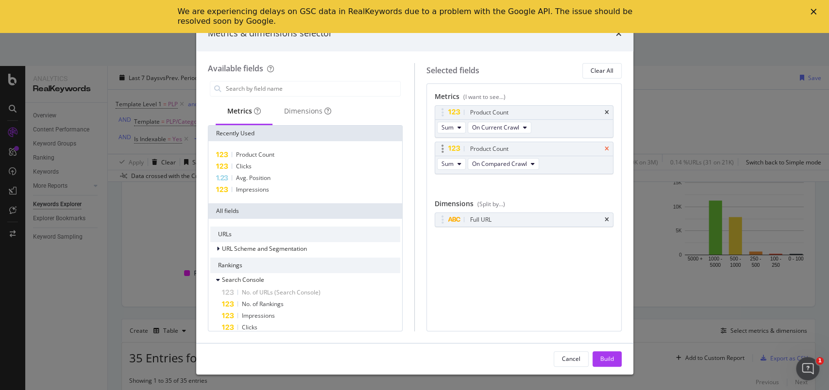
click at [609, 149] on icon "times" at bounding box center [607, 149] width 4 height 6
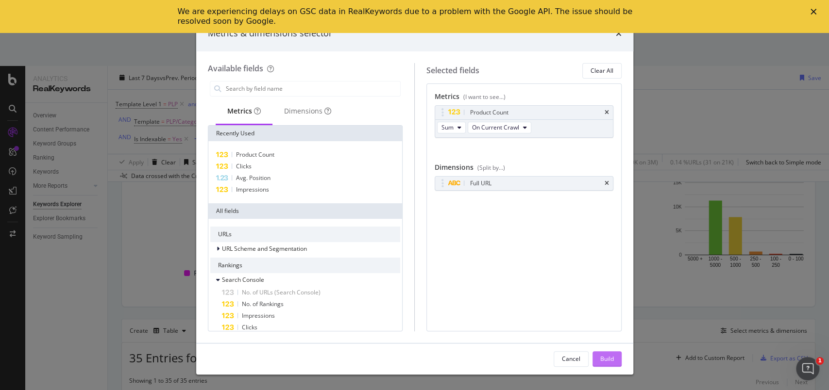
click at [607, 360] on div "Build" at bounding box center [607, 359] width 14 height 8
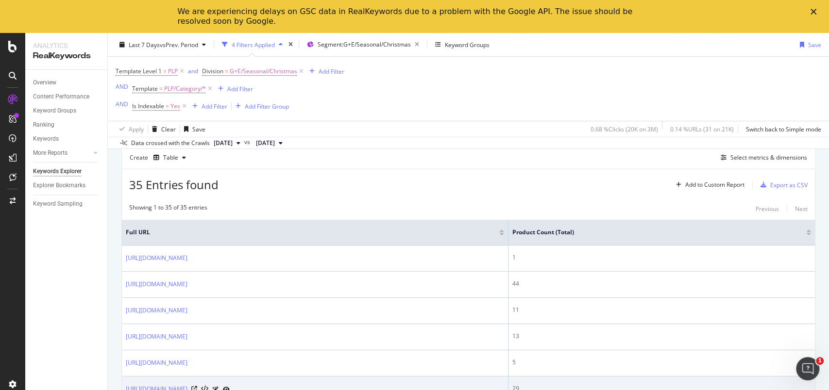
scroll to position [259, 0]
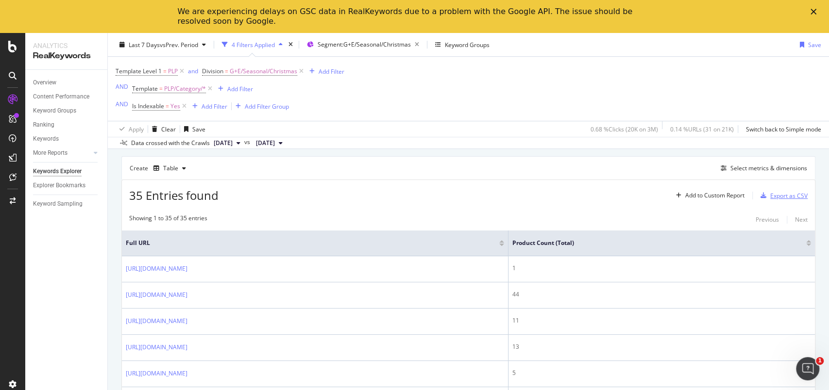
click at [774, 200] on div "Export as CSV" at bounding box center [782, 195] width 51 height 15
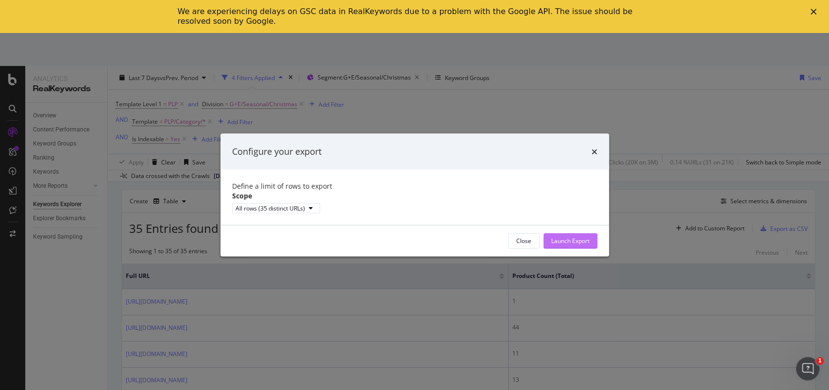
click at [586, 245] on div "Launch Export" at bounding box center [570, 241] width 38 height 8
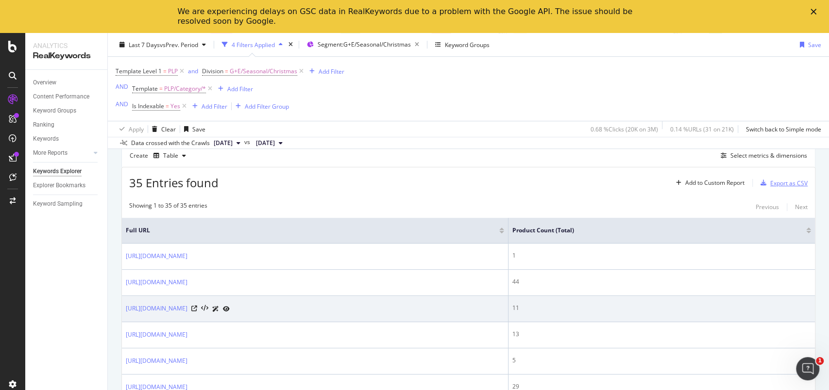
scroll to position [130, 0]
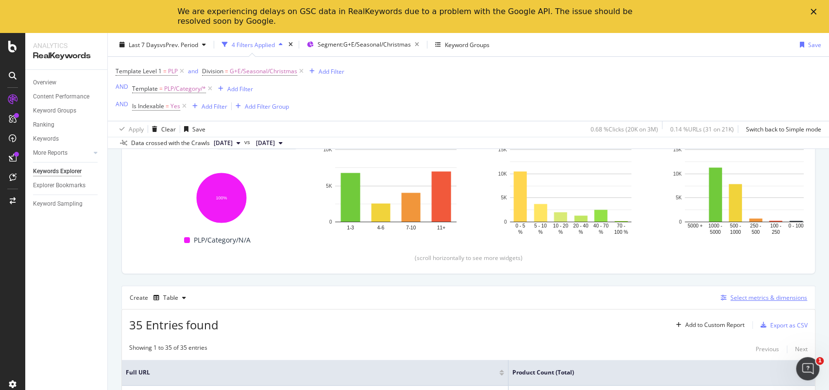
click at [762, 297] on div "Select metrics & dimensions" at bounding box center [768, 298] width 77 height 8
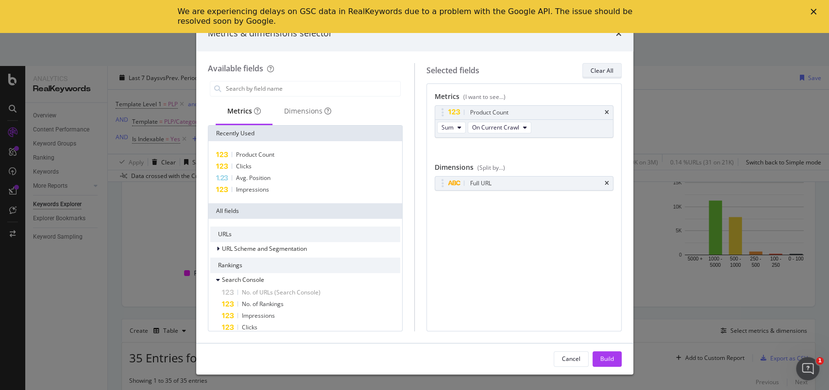
click at [596, 72] on div "Clear All" at bounding box center [602, 71] width 23 height 8
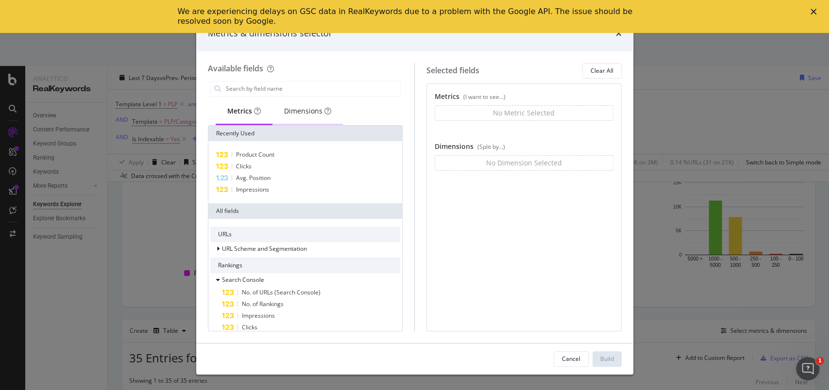
click at [294, 114] on div "Dimensions" at bounding box center [307, 111] width 47 height 10
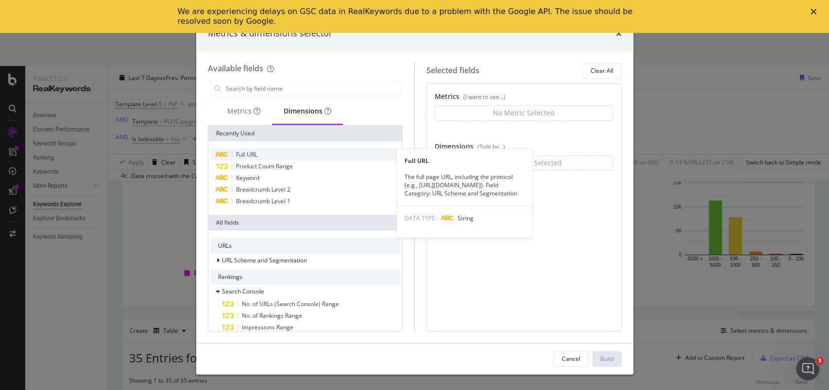
click at [254, 154] on span "Full URL" at bounding box center [246, 155] width 21 height 8
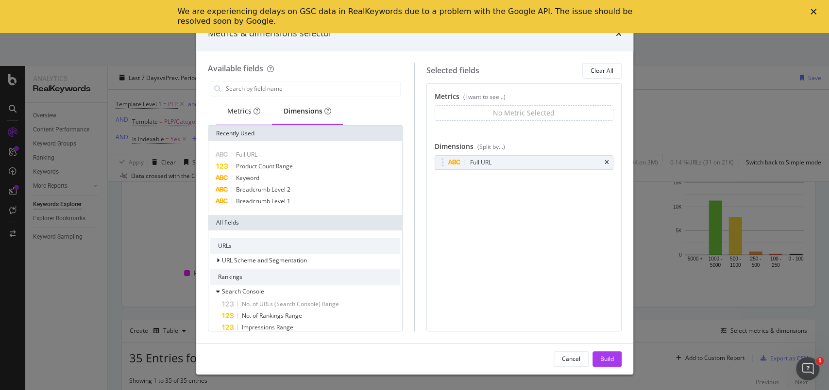
click at [249, 114] on div "Metrics" at bounding box center [243, 111] width 33 height 10
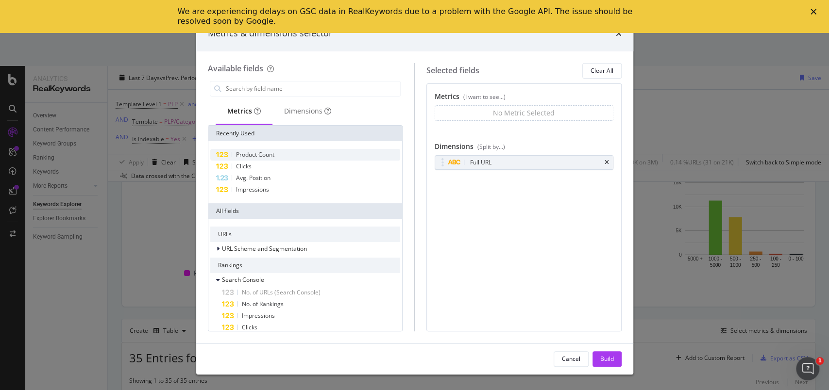
click at [255, 158] on span "Product Count" at bounding box center [255, 155] width 38 height 8
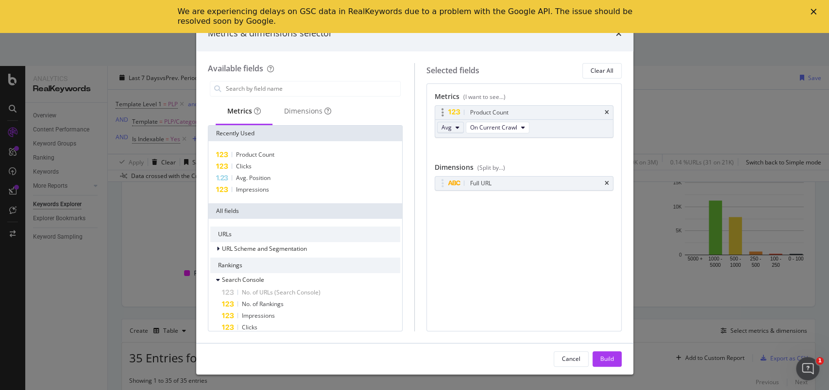
click at [459, 128] on button "Avg" at bounding box center [450, 128] width 27 height 12
click at [509, 140] on div "Product Count Avg On Current Crawl You can use this field as a metric" at bounding box center [524, 131] width 179 height 53
click at [611, 360] on div "Build" at bounding box center [607, 359] width 14 height 8
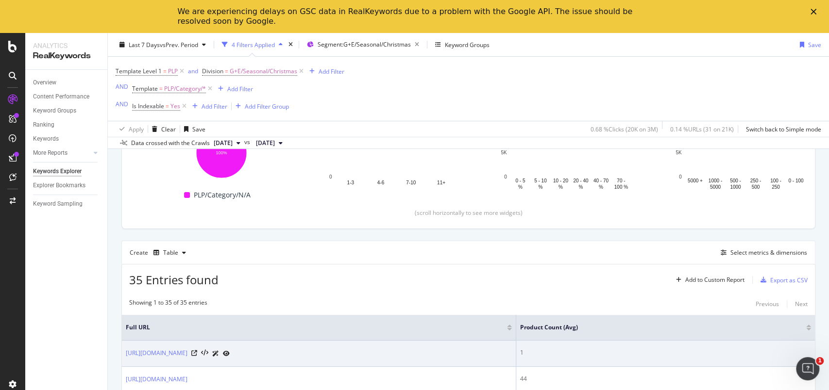
scroll to position [130, 0]
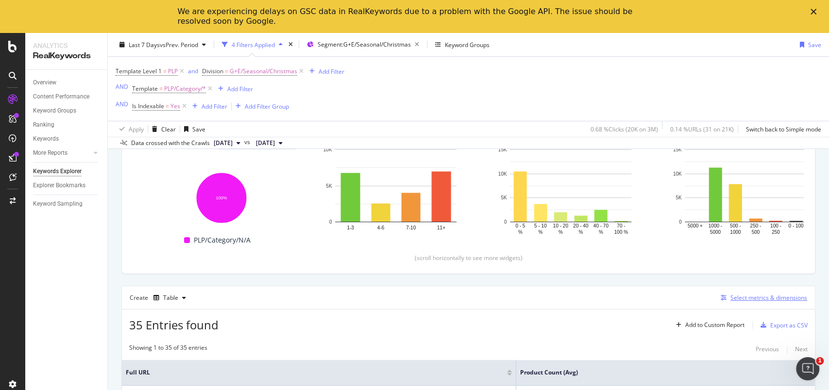
click at [757, 296] on div "Select metrics & dimensions" at bounding box center [768, 298] width 77 height 8
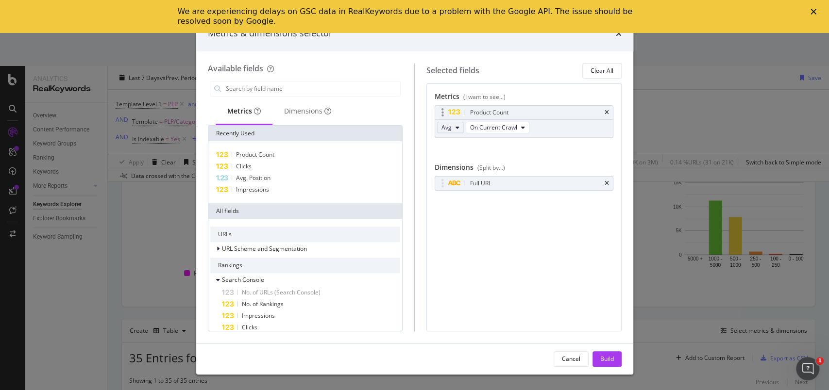
click at [460, 130] on button "Avg" at bounding box center [450, 128] width 27 height 12
click at [450, 160] on span "Sum" at bounding box center [451, 162] width 12 height 9
click at [611, 355] on div "Build" at bounding box center [607, 359] width 14 height 8
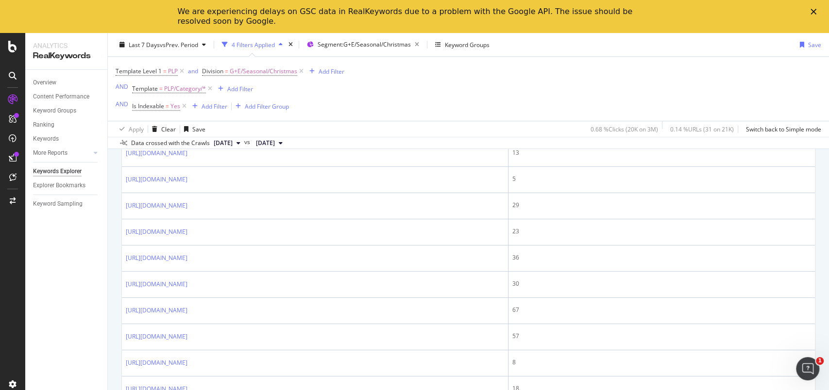
scroll to position [259, 0]
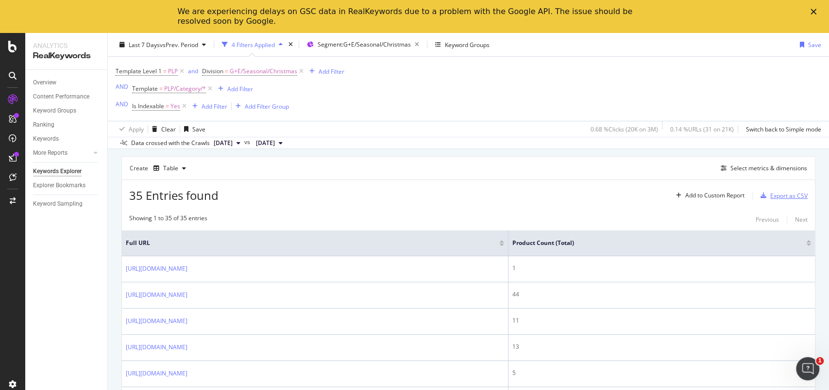
click at [787, 194] on div "Export as CSV" at bounding box center [788, 196] width 37 height 8
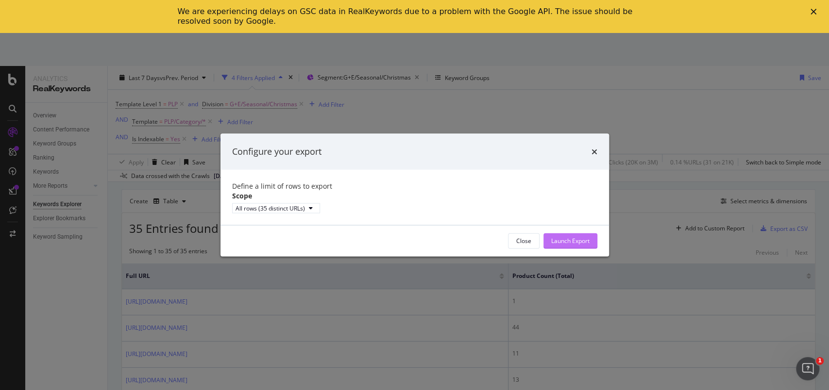
click at [575, 241] on div "Launch Export" at bounding box center [570, 241] width 38 height 15
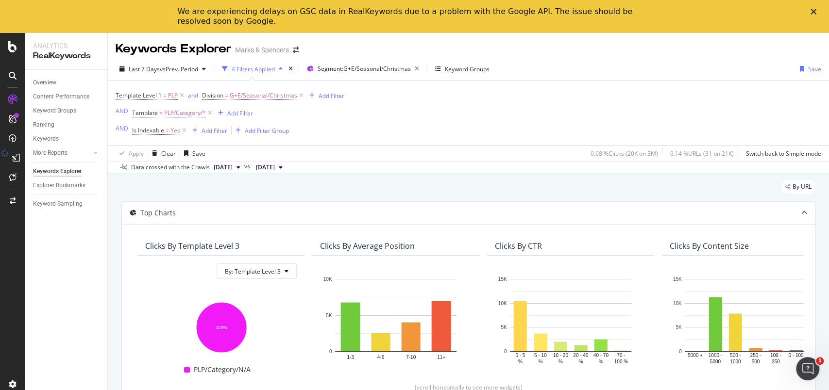
scroll to position [0, 0]
click at [812, 8] on div "We are experiencing delays on GSC data in RealKeywords due to a problem with th…" at bounding box center [414, 16] width 829 height 25
click at [813, 12] on polygon "Close" at bounding box center [814, 12] width 6 height 6
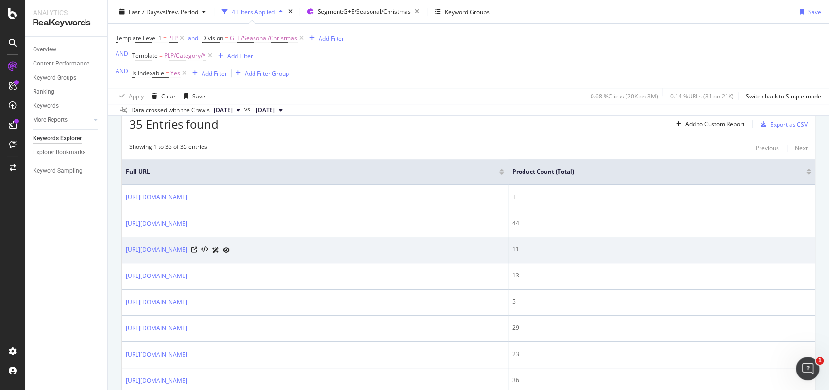
scroll to position [259, 0]
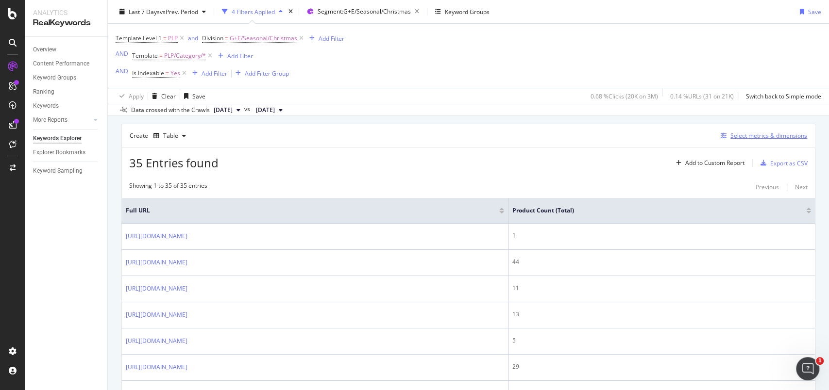
click at [761, 140] on div "Select metrics & dimensions" at bounding box center [762, 136] width 90 height 11
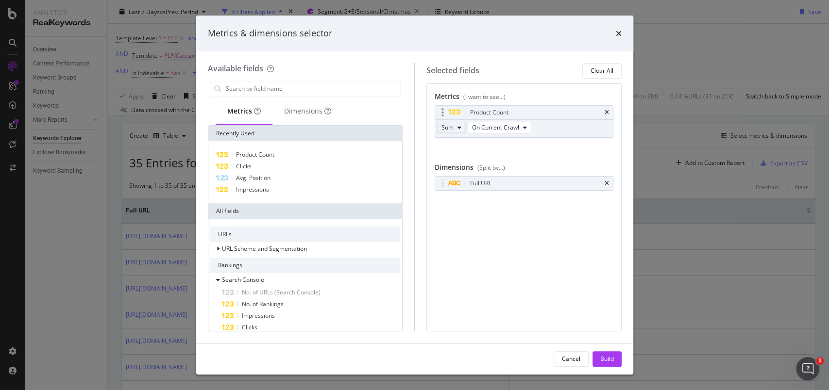
click at [452, 131] on span "Sum" at bounding box center [447, 127] width 12 height 8
click at [452, 142] on span "Avg" at bounding box center [451, 144] width 13 height 9
click at [612, 362] on div "Build" at bounding box center [607, 359] width 14 height 8
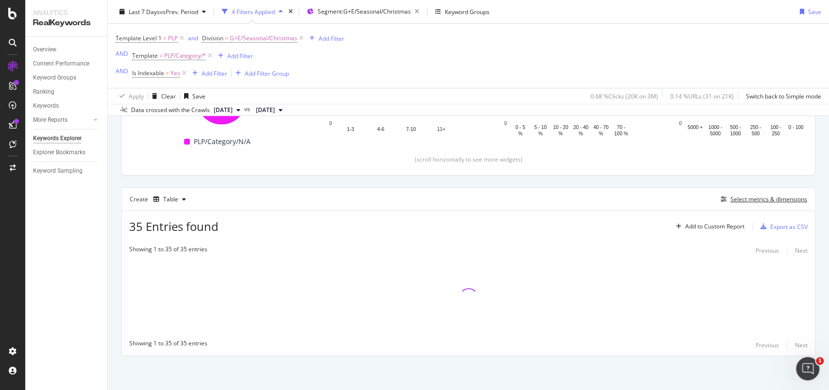
scroll to position [194, 0]
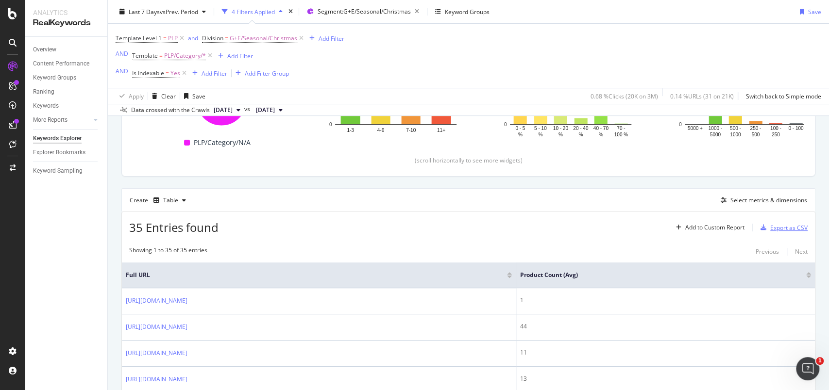
click at [777, 233] on div "Export as CSV" at bounding box center [782, 228] width 51 height 15
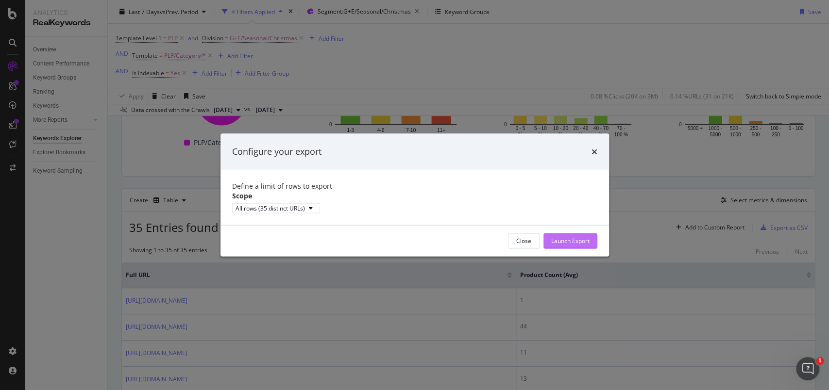
click at [587, 245] on div "Launch Export" at bounding box center [570, 241] width 38 height 8
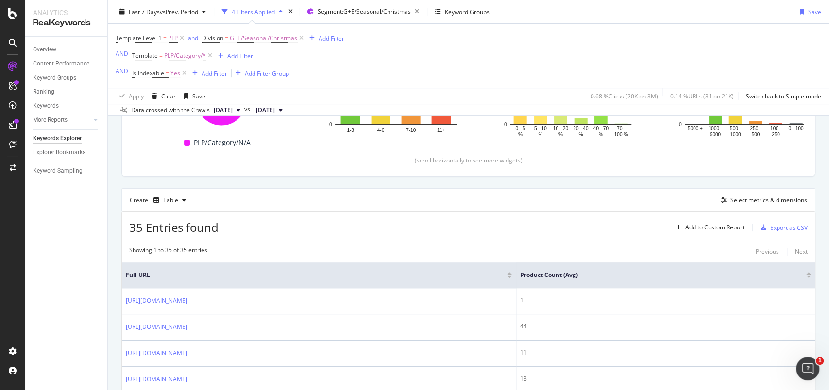
click at [627, 41] on div "Template Level 1 = PLP and Division = G+E/Seasonal/Christmas Add Filter AND Tem…" at bounding box center [469, 56] width 706 height 64
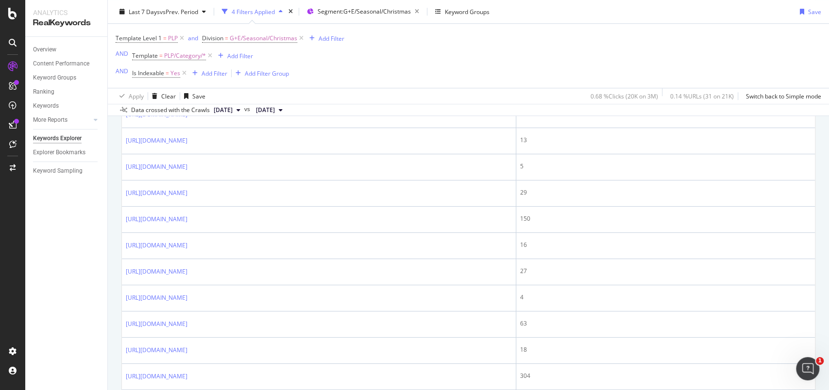
scroll to position [324, 0]
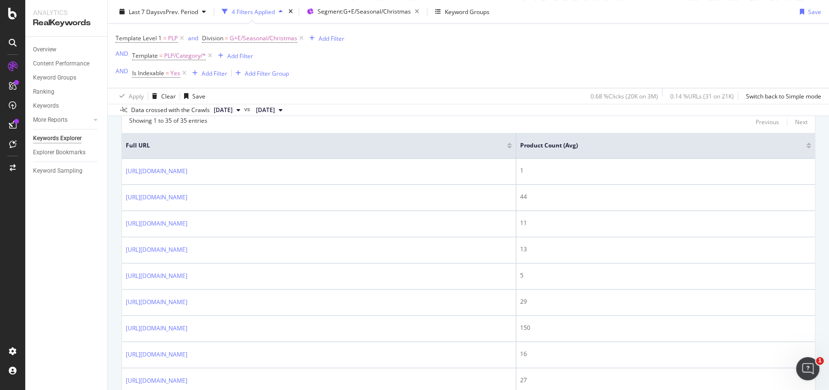
click at [275, 107] on span "[DATE]" at bounding box center [265, 110] width 19 height 9
click at [363, 61] on div "Template Level 1 = PLP and Division = G+E/Seasonal/Christmas Add Filter AND Tem…" at bounding box center [469, 56] width 706 height 64
click at [233, 107] on span "[DATE]" at bounding box center [223, 110] width 19 height 9
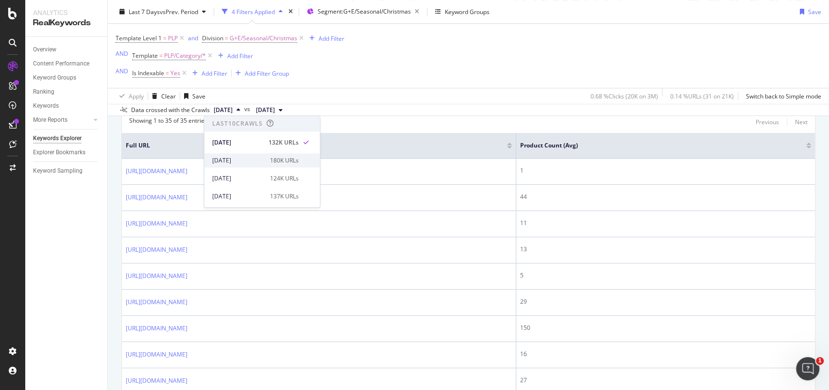
click at [237, 155] on div "2025 Oct. 4th 180K URLs" at bounding box center [262, 160] width 116 height 14
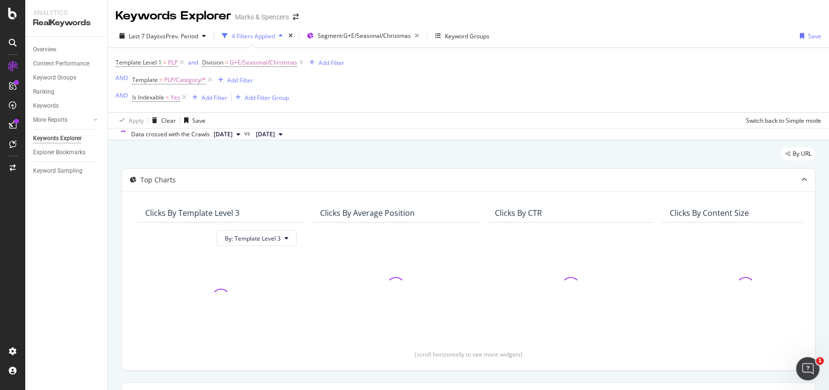
scroll to position [194, 0]
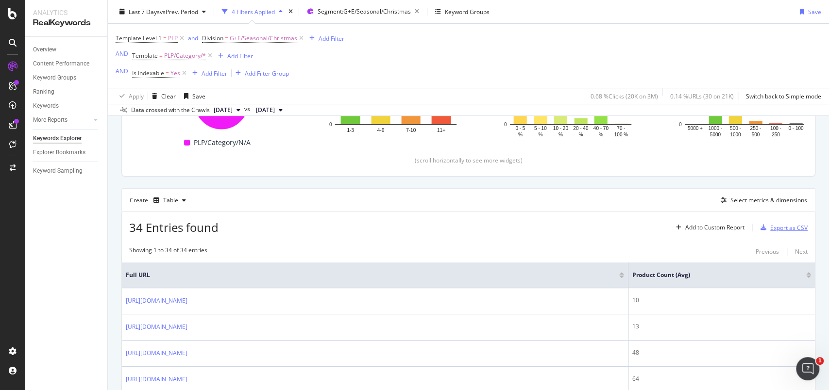
click at [779, 227] on div "Export as CSV" at bounding box center [788, 228] width 37 height 8
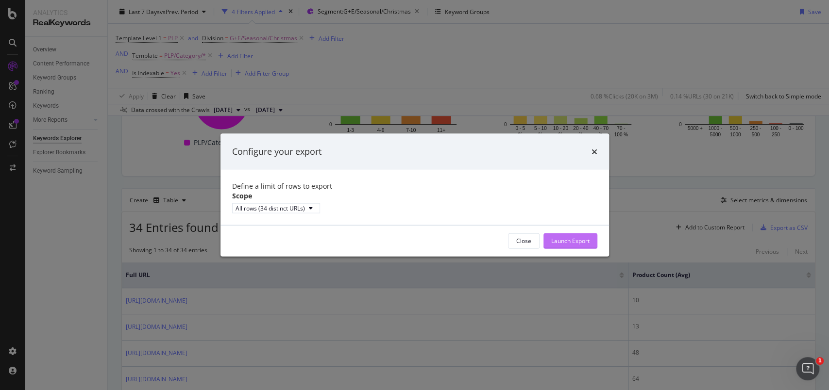
click at [576, 245] on div "Launch Export" at bounding box center [570, 241] width 38 height 8
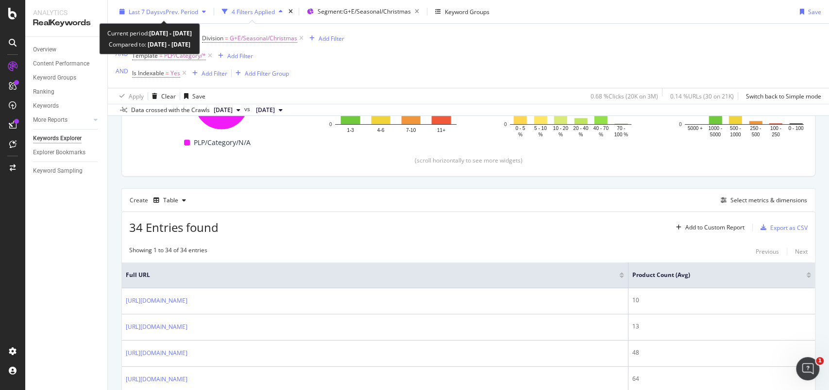
click at [119, 16] on div "Last 7 Days vs Prev. Period" at bounding box center [163, 11] width 94 height 15
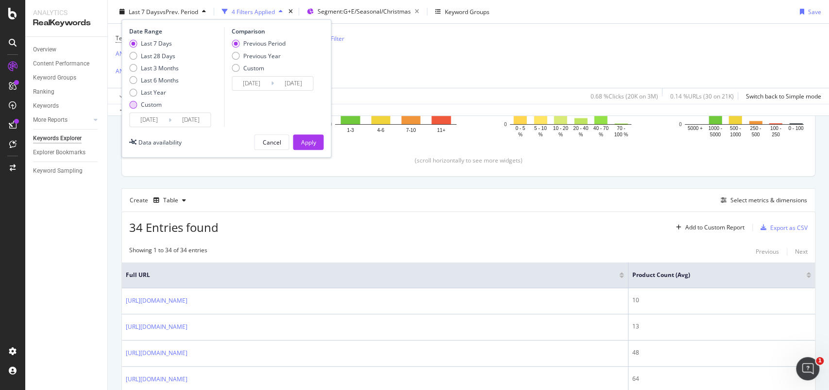
click at [136, 102] on div "Custom" at bounding box center [133, 105] width 8 height 8
type input "2025/09/13"
type input "2025/08/16"
type input "2025/09/12"
click at [152, 115] on input "2025/09/13" at bounding box center [149, 120] width 39 height 14
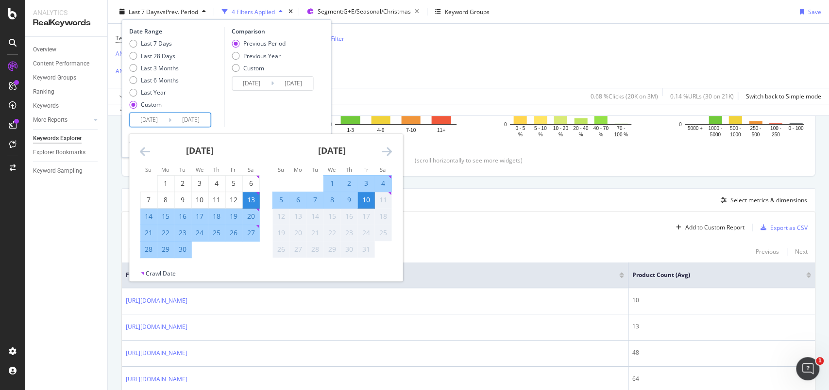
click at [283, 202] on div "5" at bounding box center [280, 200] width 17 height 10
type input "[DATE]"
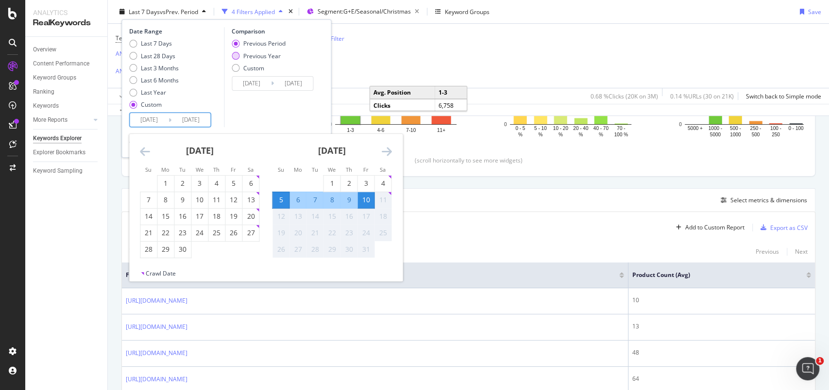
click at [272, 57] on div "Previous Year" at bounding box center [261, 55] width 37 height 8
type input "2024/10/06"
type input "2024/10/11"
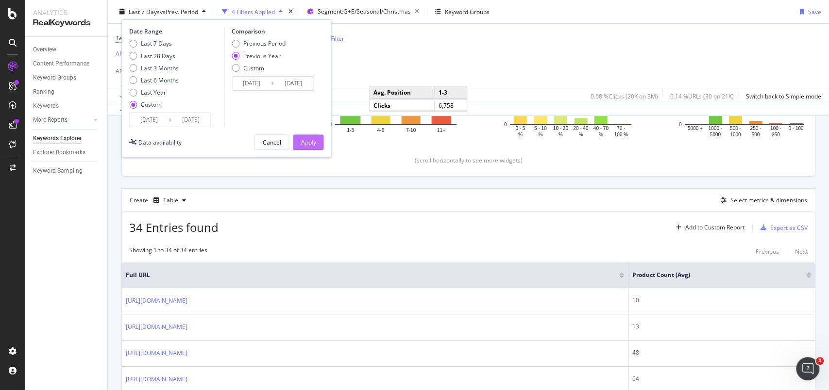
click at [311, 142] on div "Apply" at bounding box center [308, 142] width 15 height 8
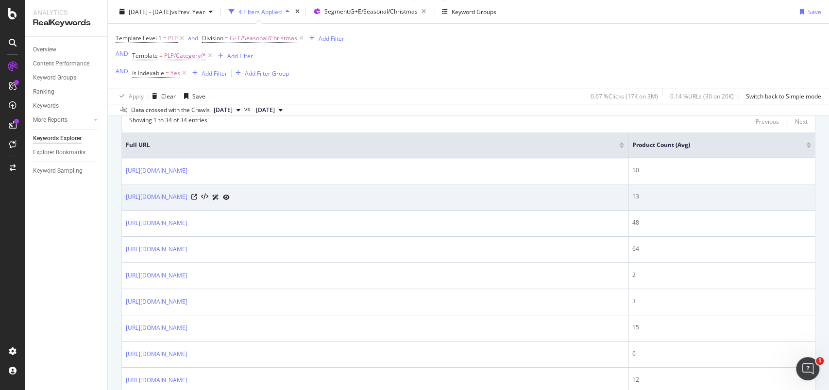
scroll to position [823, 0]
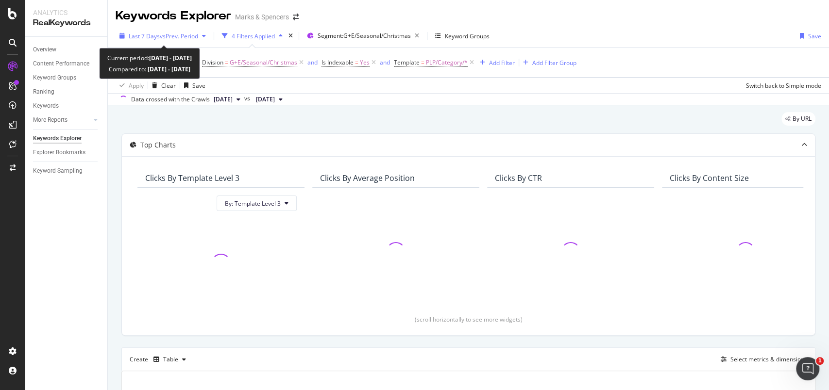
click at [122, 38] on icon "button" at bounding box center [121, 36] width 5 height 6
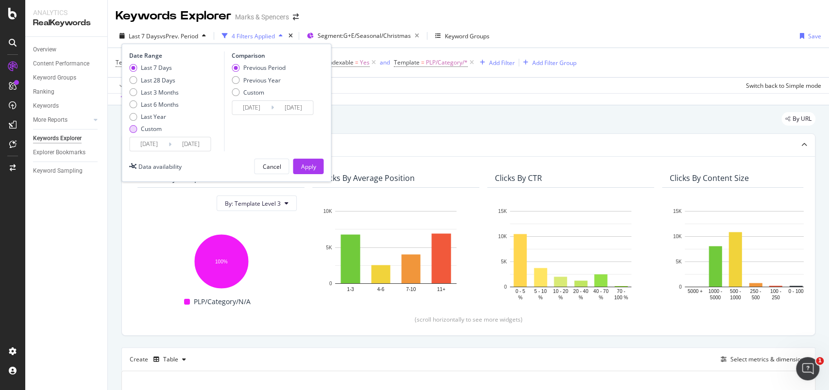
click at [148, 126] on div "Custom" at bounding box center [151, 129] width 21 height 8
type input "2025/09/13"
type input "2025/08/16"
type input "2025/09/12"
click at [157, 143] on input "2025/09/13" at bounding box center [149, 144] width 39 height 14
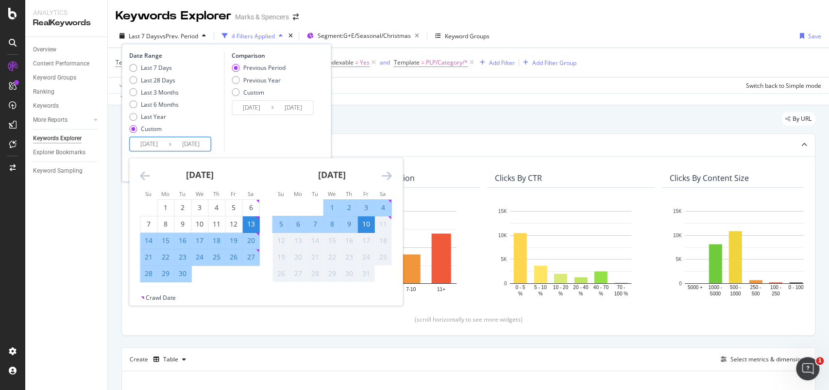
click at [280, 222] on div "5" at bounding box center [280, 225] width 17 height 10
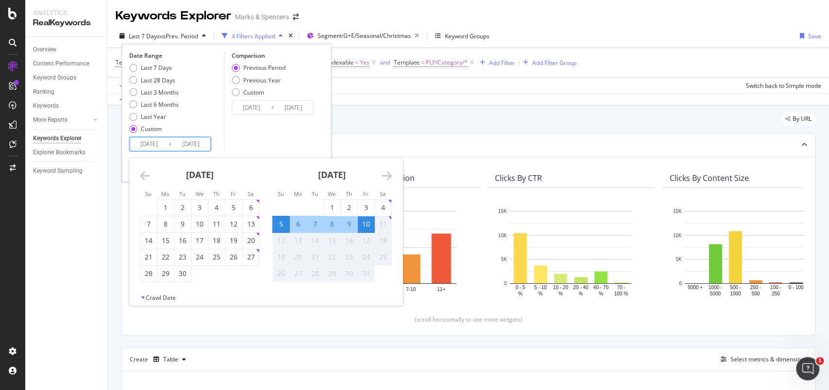
type input "[DATE]"
click at [274, 80] on div "Previous Year" at bounding box center [261, 80] width 37 height 8
type input "2024/10/06"
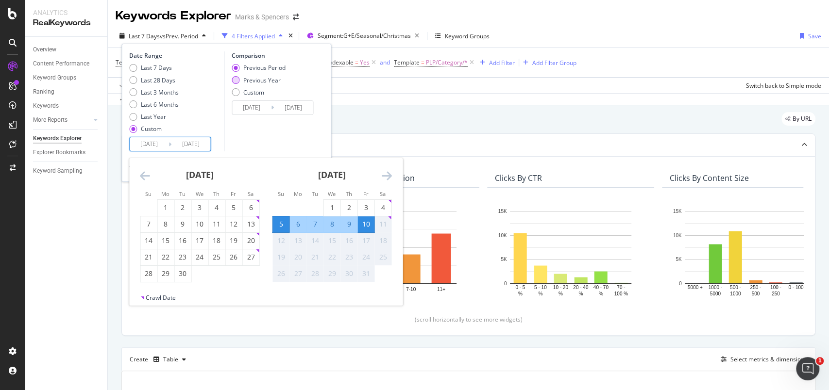
type input "2024/10/11"
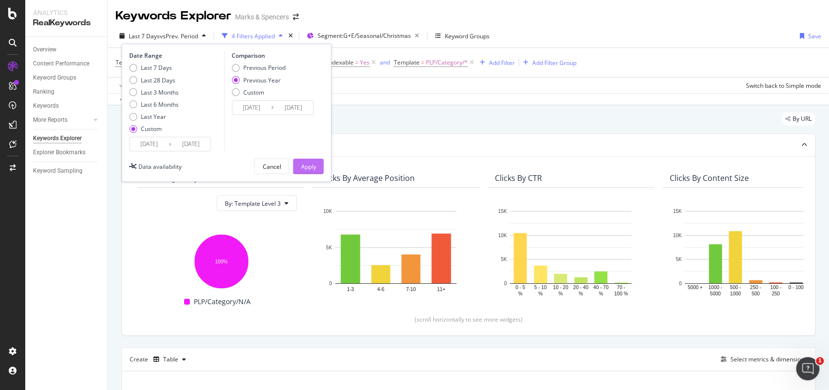
click at [312, 173] on div "Apply" at bounding box center [308, 166] width 15 height 15
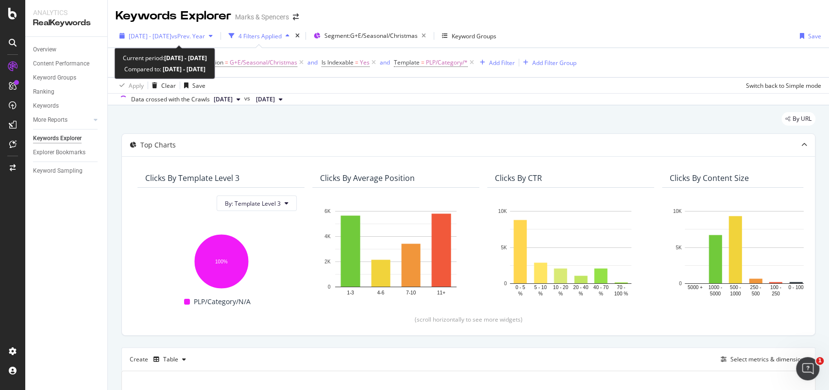
click at [125, 37] on div "button" at bounding box center [122, 36] width 13 height 6
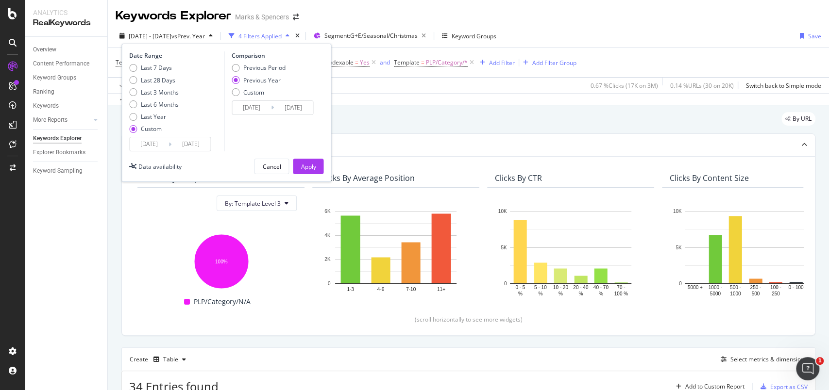
click at [155, 143] on input "[DATE]" at bounding box center [149, 144] width 39 height 14
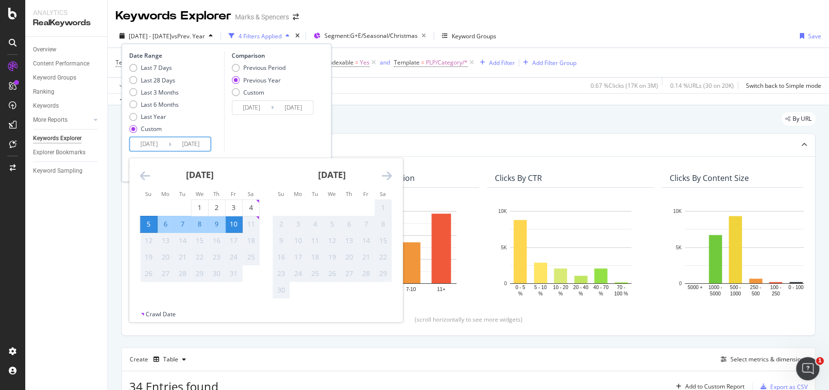
click at [147, 173] on icon "Move backward to switch to the previous month." at bounding box center [145, 176] width 10 height 12
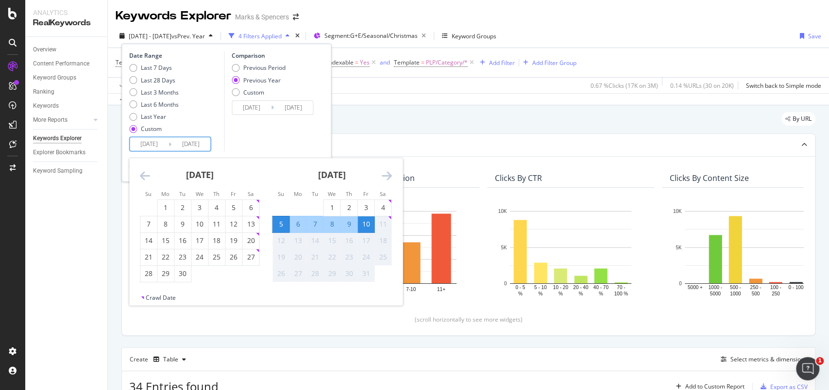
click at [147, 173] on icon "Move backward to switch to the previous month." at bounding box center [145, 176] width 10 height 12
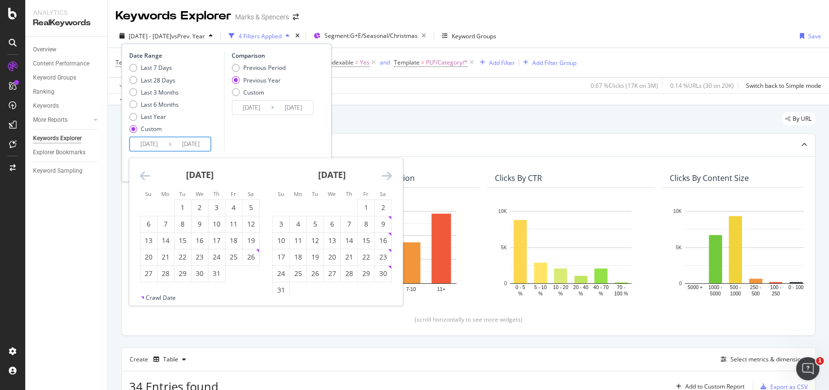
click at [147, 173] on icon "Move backward to switch to the previous month." at bounding box center [145, 176] width 10 height 12
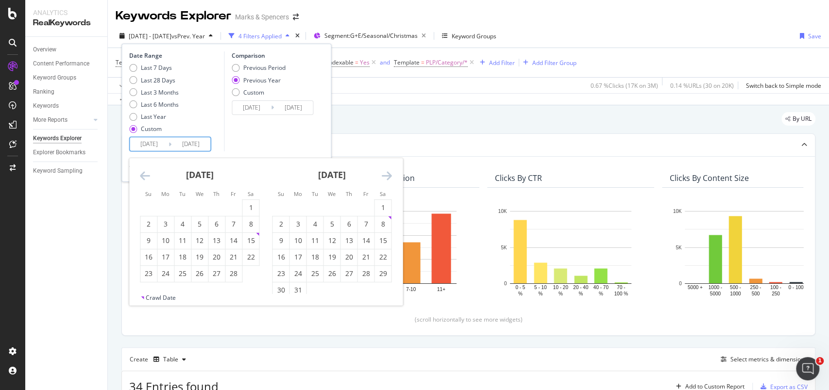
click at [147, 173] on icon "Move backward to switch to the previous month." at bounding box center [145, 176] width 10 height 12
click at [151, 231] on div "6" at bounding box center [148, 225] width 17 height 16
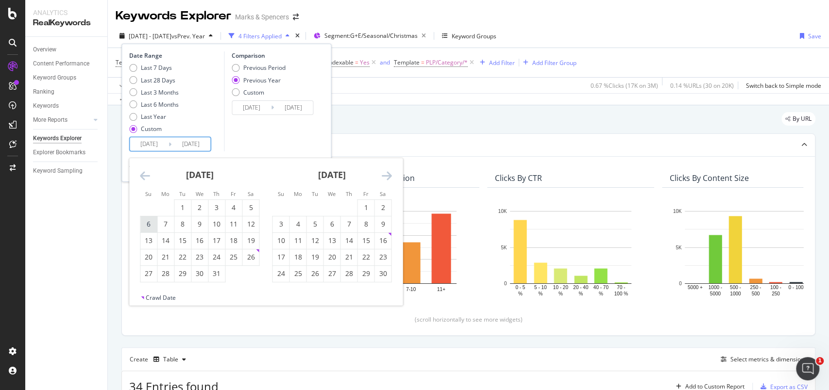
type input "2024/10/06"
type input "2023/10/08"
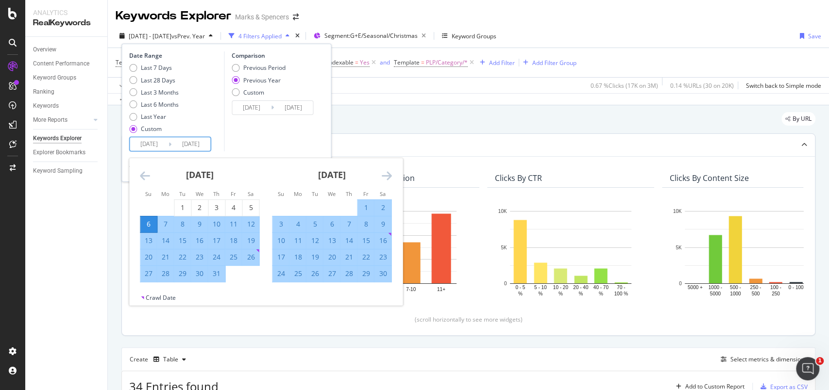
click at [234, 227] on div "11" at bounding box center [233, 225] width 17 height 10
type input "2024/10/11"
type input "2023/10/13"
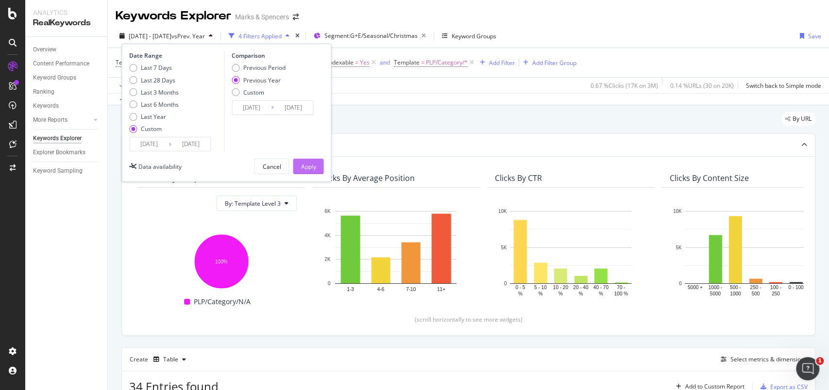
click at [299, 164] on button "Apply" at bounding box center [308, 167] width 31 height 16
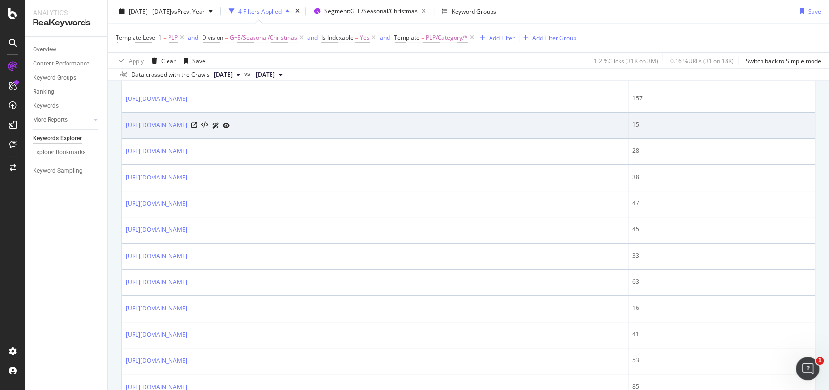
scroll to position [873, 0]
